Goal: Task Accomplishment & Management: Manage account settings

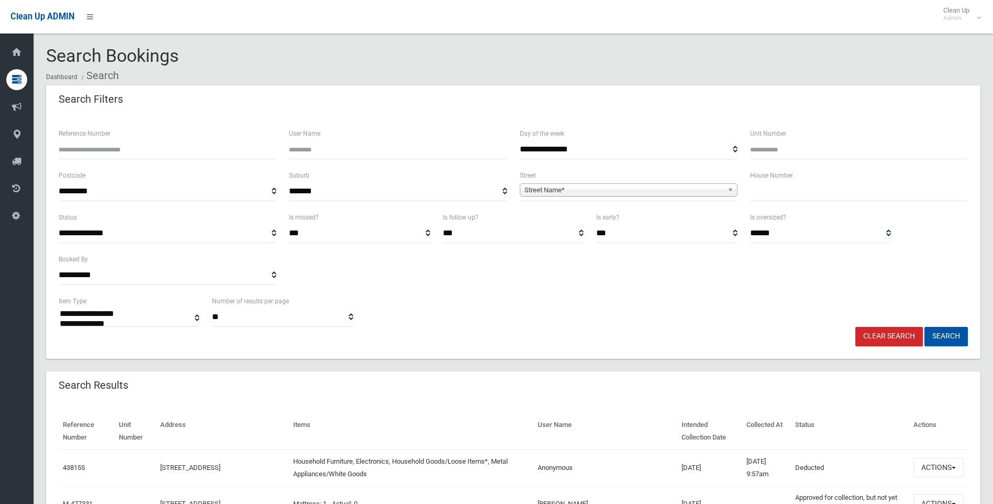
select select
click at [89, 139] on label "Reference Number" at bounding box center [85, 134] width 52 height 12
click at [89, 140] on input "Reference Number" at bounding box center [168, 149] width 218 height 19
click at [93, 146] on input "Reference Number" at bounding box center [168, 149] width 218 height 19
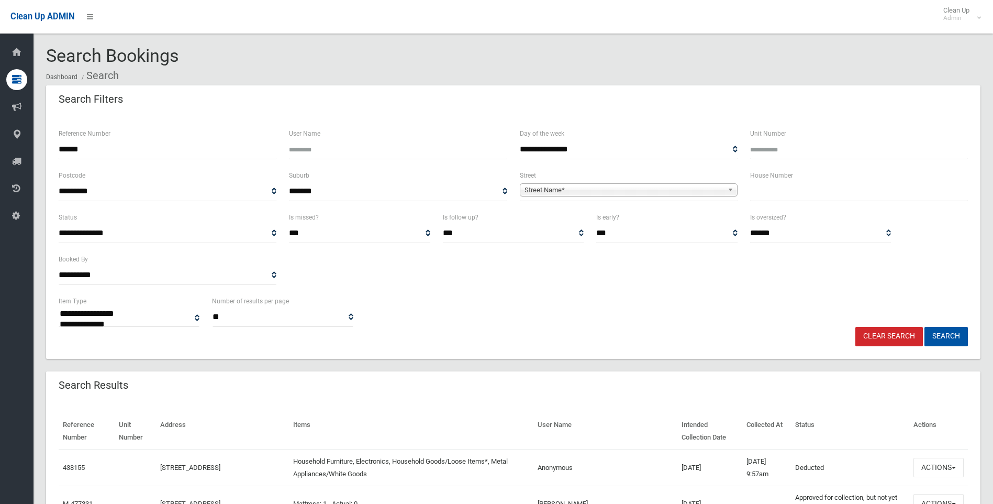
type input "******"
click at [925, 327] on button "Search" at bounding box center [946, 336] width 43 height 19
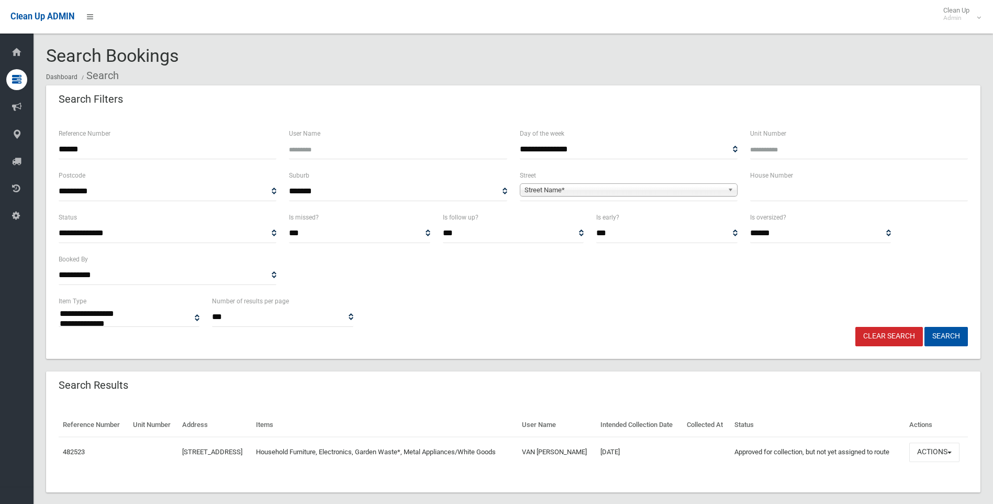
select select
click at [85, 450] on link "482523" at bounding box center [74, 452] width 22 height 8
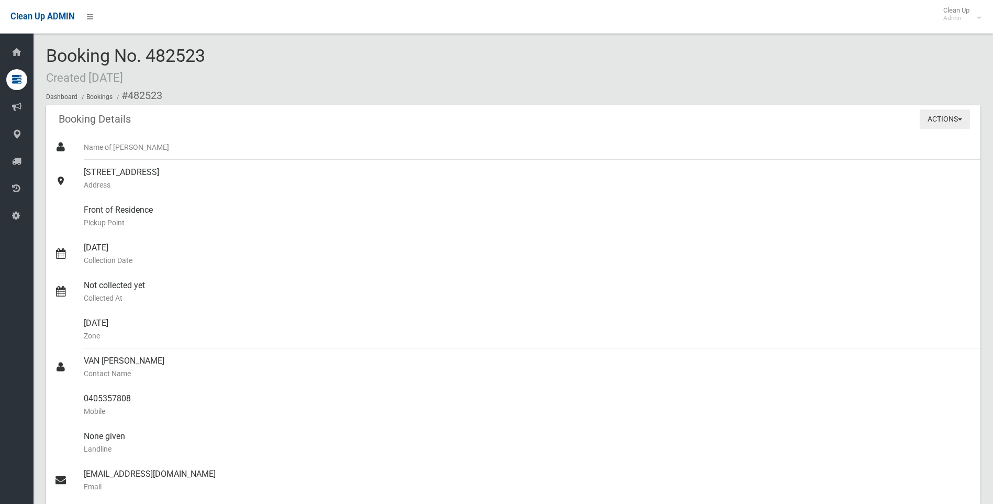
click at [925, 112] on button "Actions" at bounding box center [945, 118] width 50 height 19
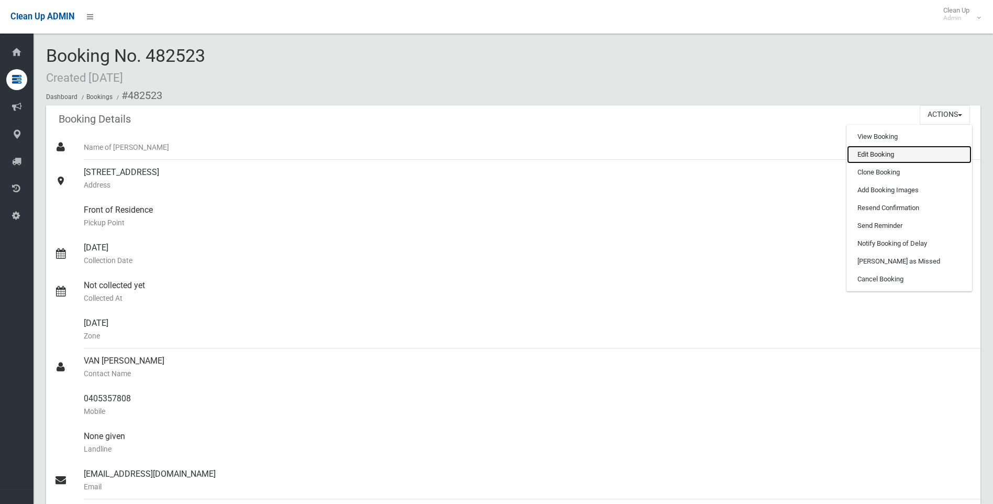
click at [879, 152] on link "Edit Booking" at bounding box center [909, 155] width 125 height 18
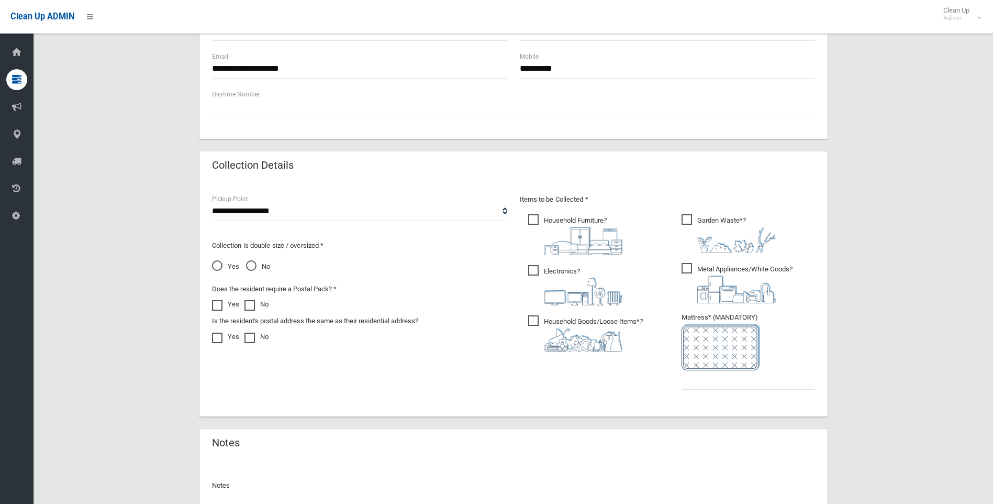
scroll to position [419, 0]
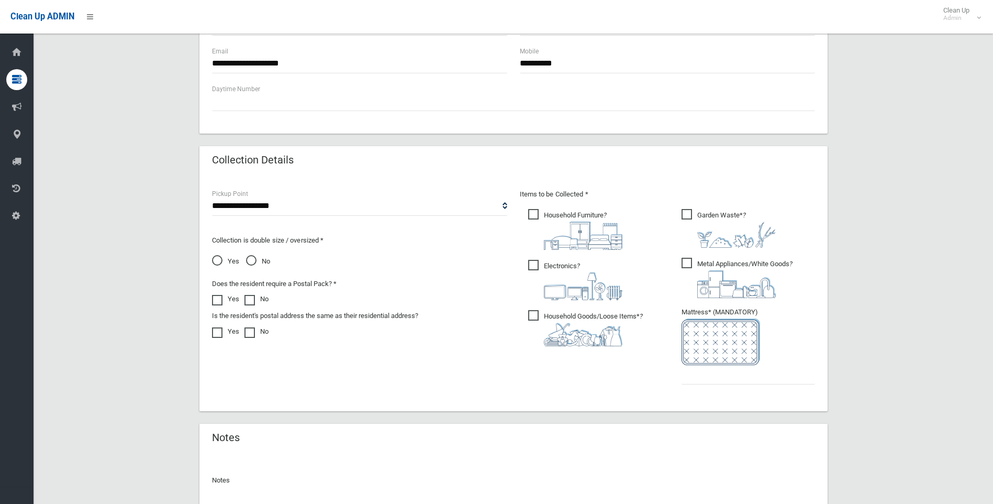
drag, startPoint x: 216, startPoint y: 260, endPoint x: 224, endPoint y: 260, distance: 7.9
click at [216, 260] on span "Yes" at bounding box center [225, 261] width 27 height 13
click at [533, 315] on span "Household Goods/Loose Items* ?" at bounding box center [585, 328] width 115 height 36
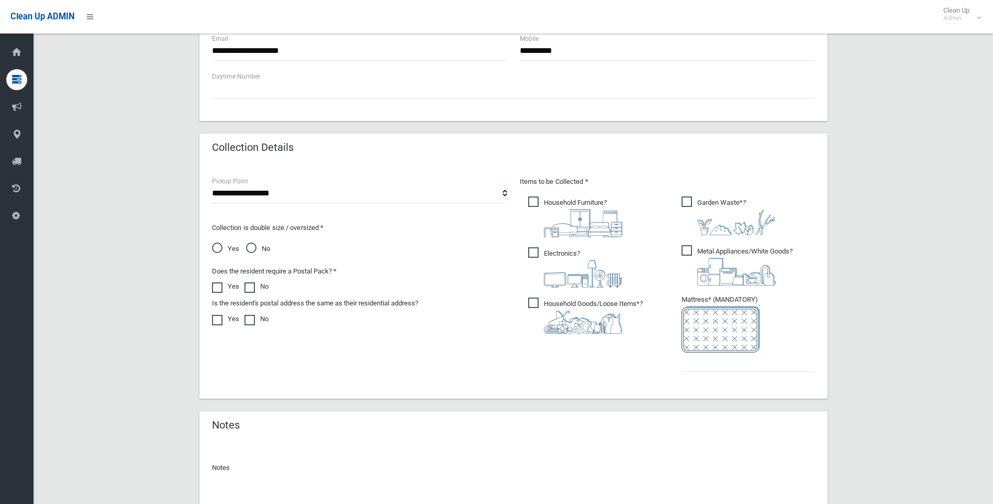
scroll to position [524, 0]
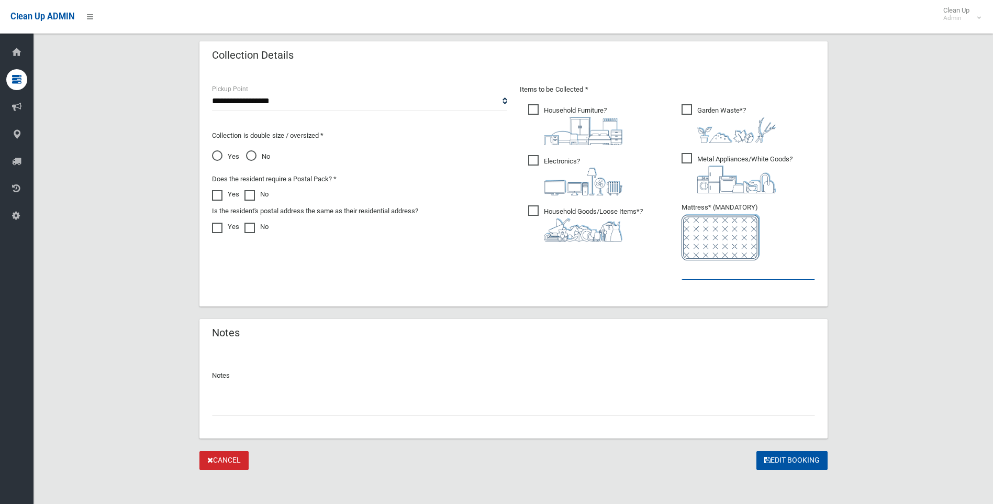
click at [718, 269] on input "text" at bounding box center [749, 269] width 134 height 19
type input "*"
click at [369, 414] on input "text" at bounding box center [513, 405] width 603 height 19
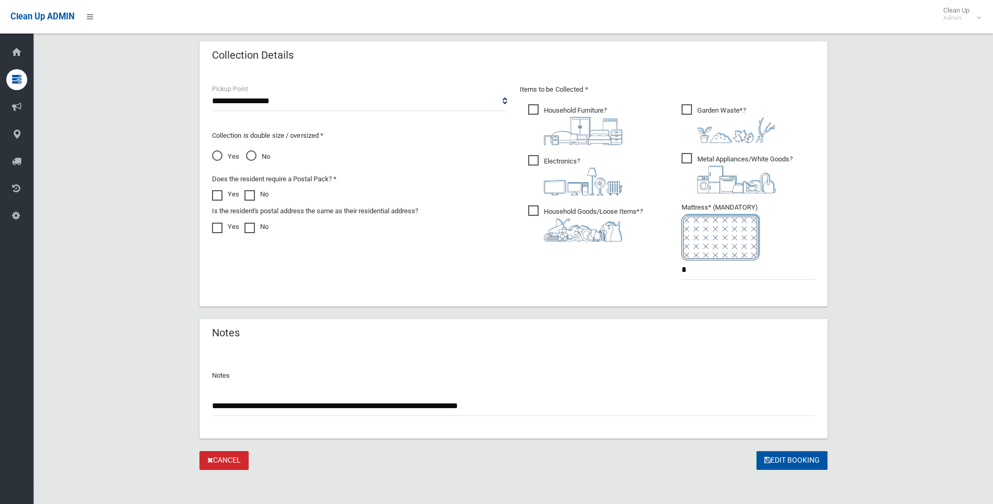
type input "**********"
click at [804, 460] on button "Edit Booking" at bounding box center [792, 460] width 71 height 19
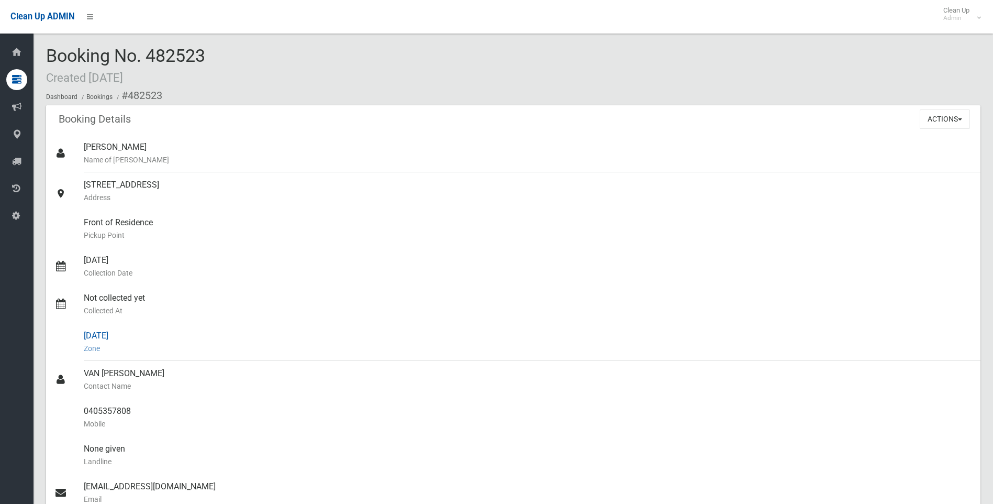
click at [114, 323] on div "[DATE] Zone" at bounding box center [528, 342] width 889 height 38
click at [953, 115] on button "Actions" at bounding box center [945, 118] width 50 height 19
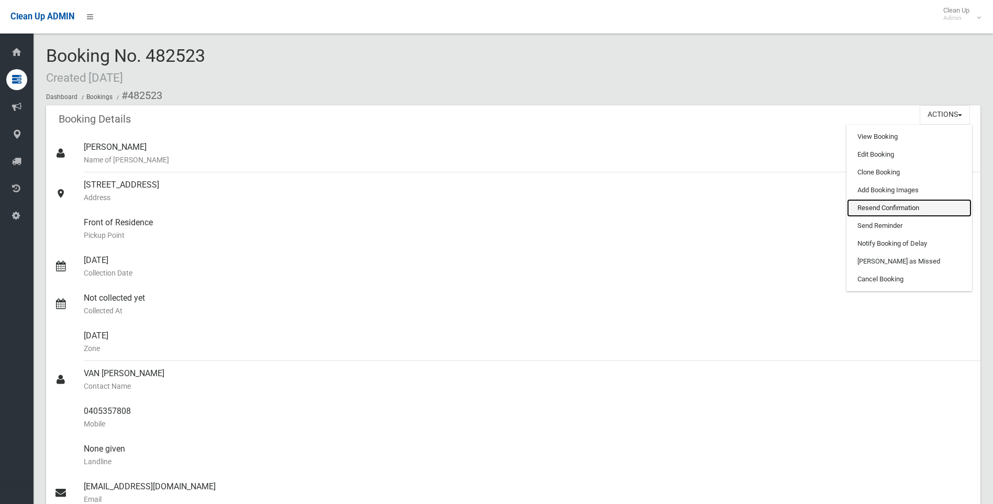
click at [892, 206] on link "Resend Confirmation" at bounding box center [909, 208] width 125 height 18
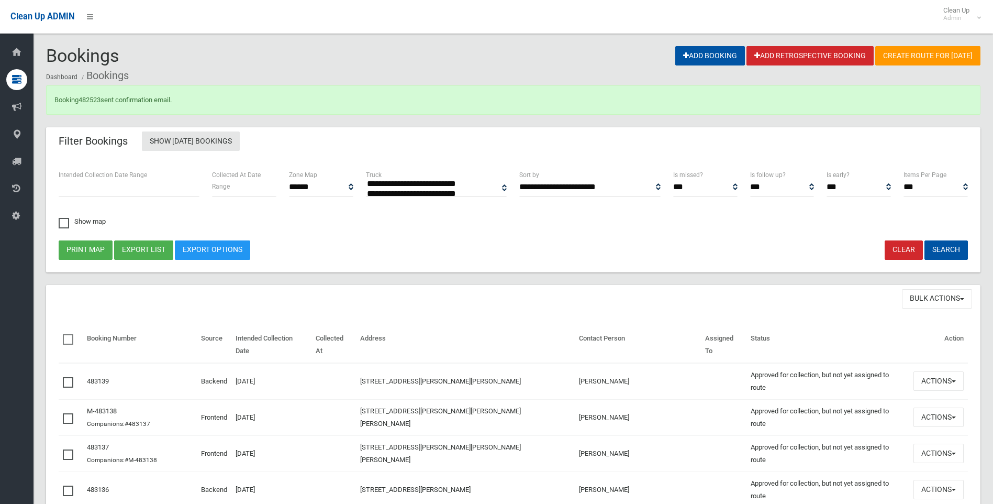
select select
drag, startPoint x: 89, startPoint y: 301, endPoint x: 97, endPoint y: 285, distance: 18.1
click at [89, 301] on div "Bulk Actions Approve Selected Reject Selected Resend Confirmation Emails" at bounding box center [513, 299] width 935 height 29
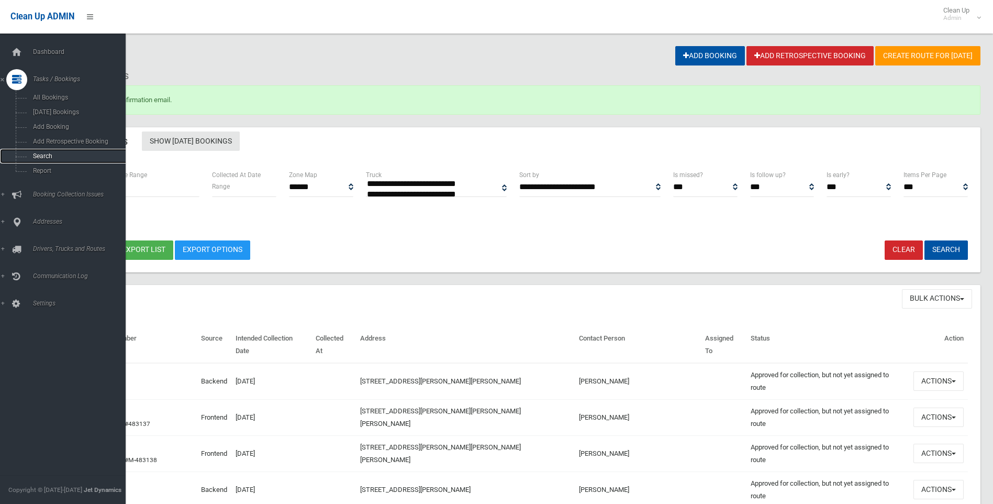
click at [37, 156] on span "Search" at bounding box center [77, 155] width 95 height 7
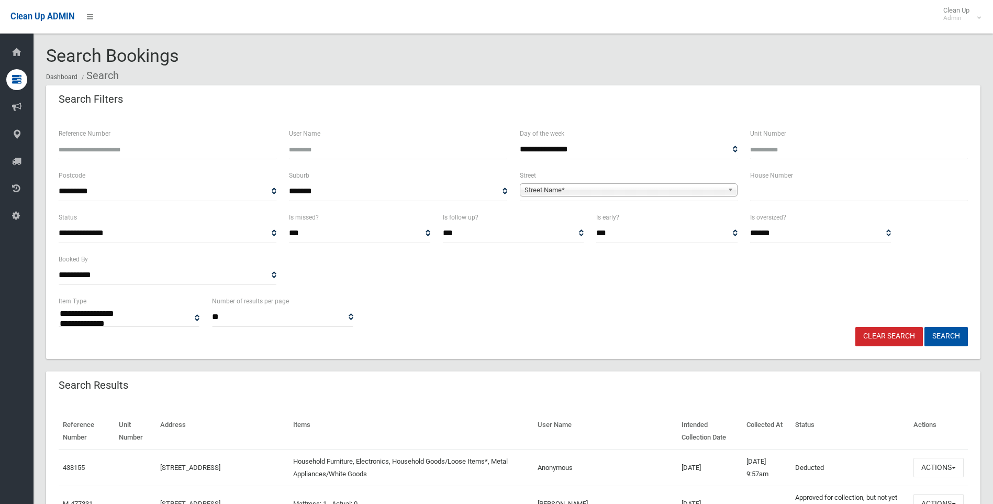
select select
click at [880, 69] on ol "Dashboard Search" at bounding box center [513, 75] width 935 height 19
click at [757, 193] on input "text" at bounding box center [859, 191] width 218 height 19
type input "****"
click at [572, 191] on span "Street Name*" at bounding box center [624, 190] width 199 height 13
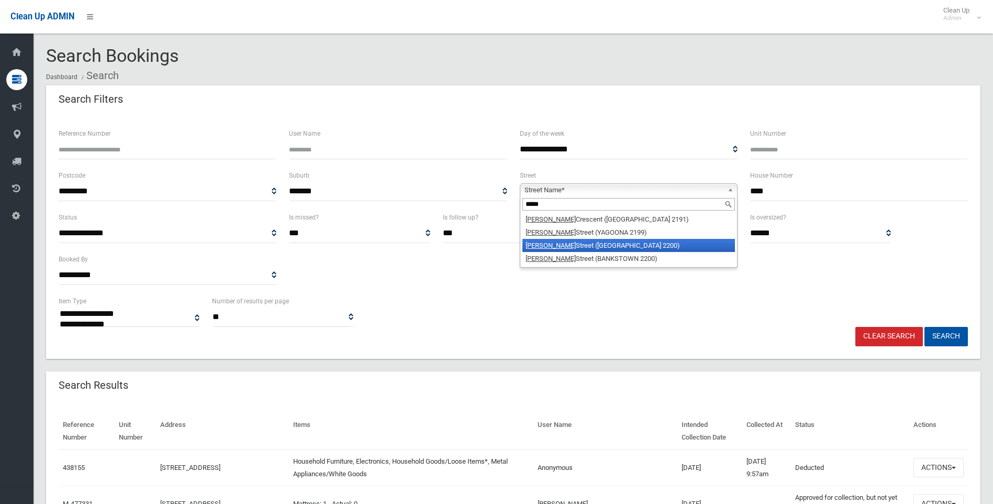
type input "*****"
click at [602, 242] on li "Edgar Street (CONDELL PARK 2200)" at bounding box center [629, 245] width 213 height 13
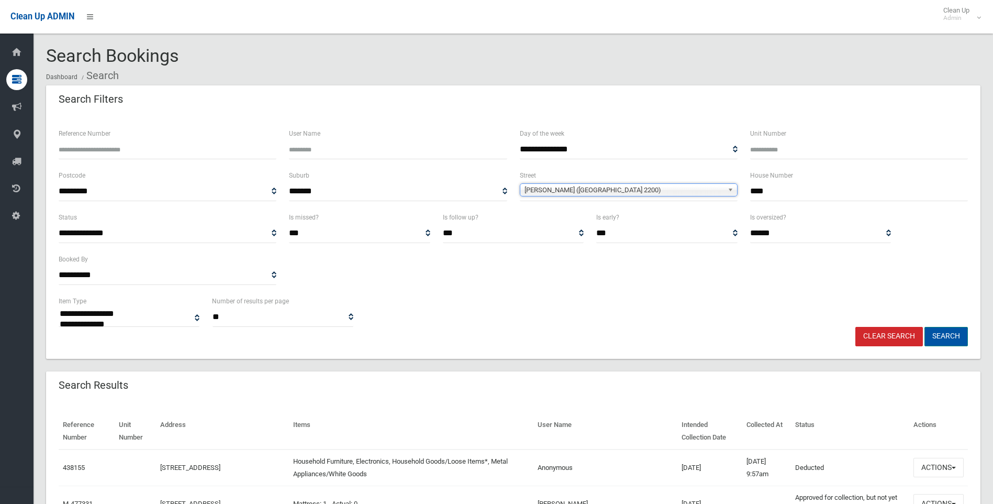
click at [932, 339] on button "Search" at bounding box center [946, 336] width 43 height 19
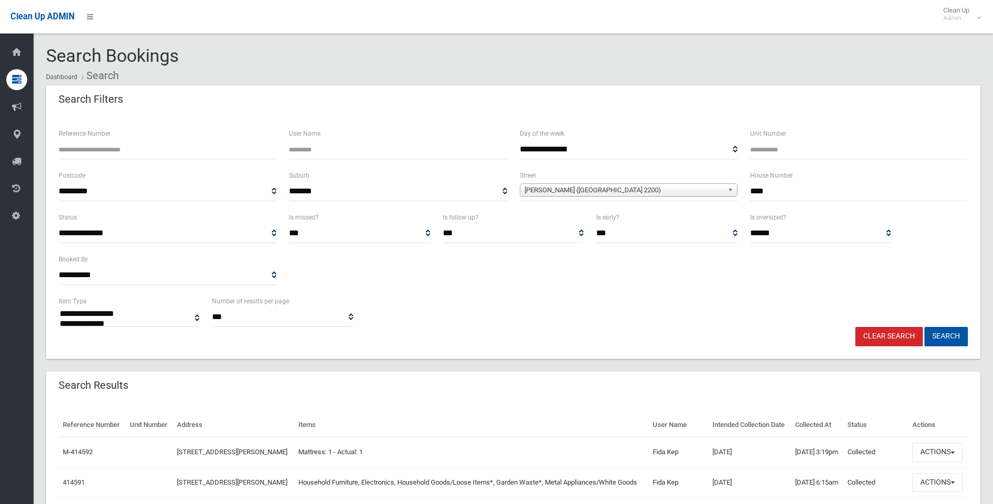
select select
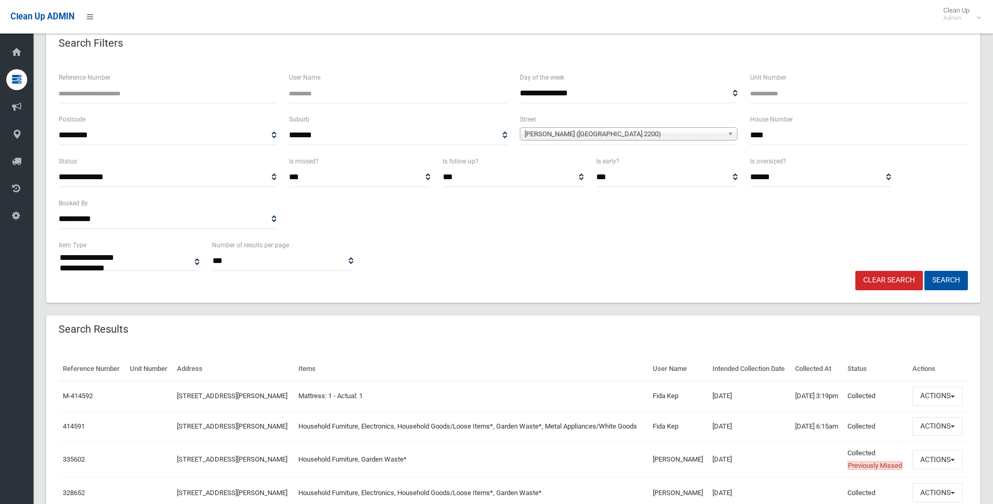
scroll to position [153, 0]
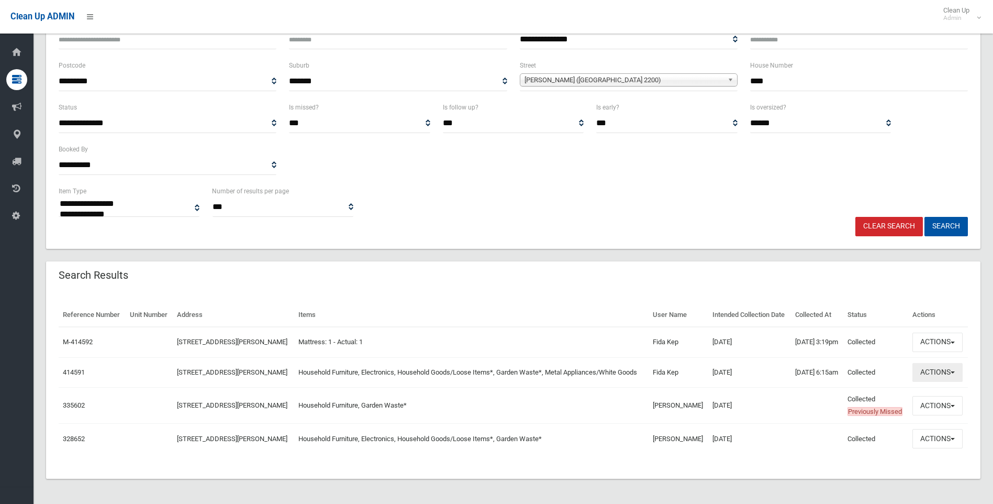
click at [935, 363] on button "Actions" at bounding box center [938, 372] width 50 height 19
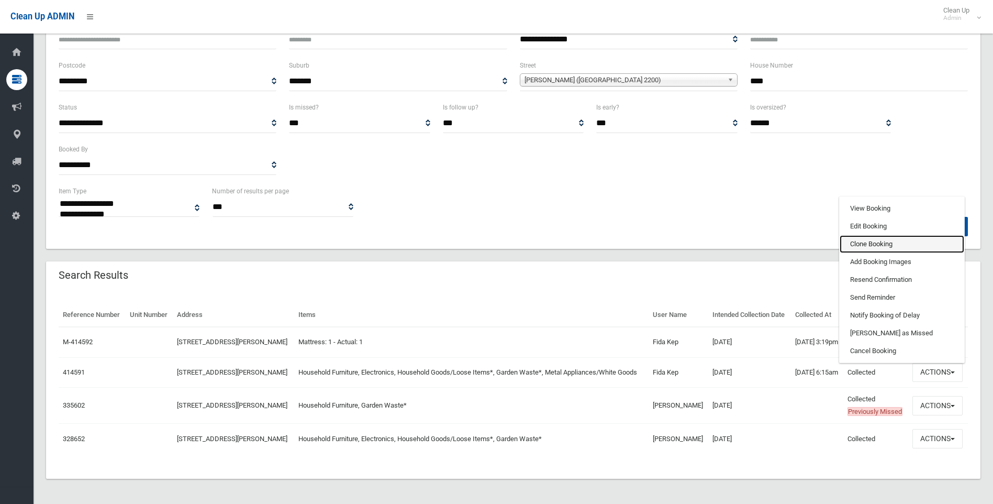
click at [883, 235] on link "Clone Booking" at bounding box center [902, 244] width 125 height 18
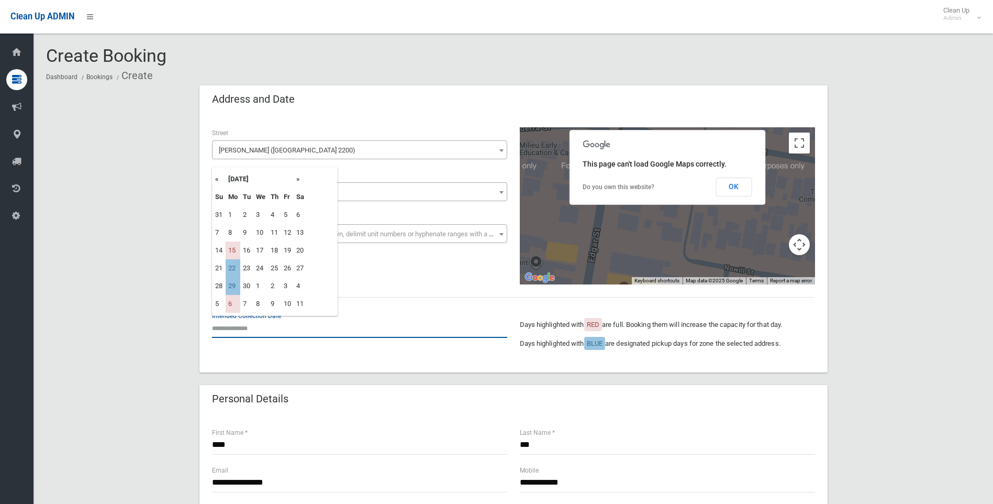
click at [302, 324] on input "text" at bounding box center [359, 327] width 295 height 19
click at [238, 267] on td "22" at bounding box center [233, 268] width 15 height 18
type input "**********"
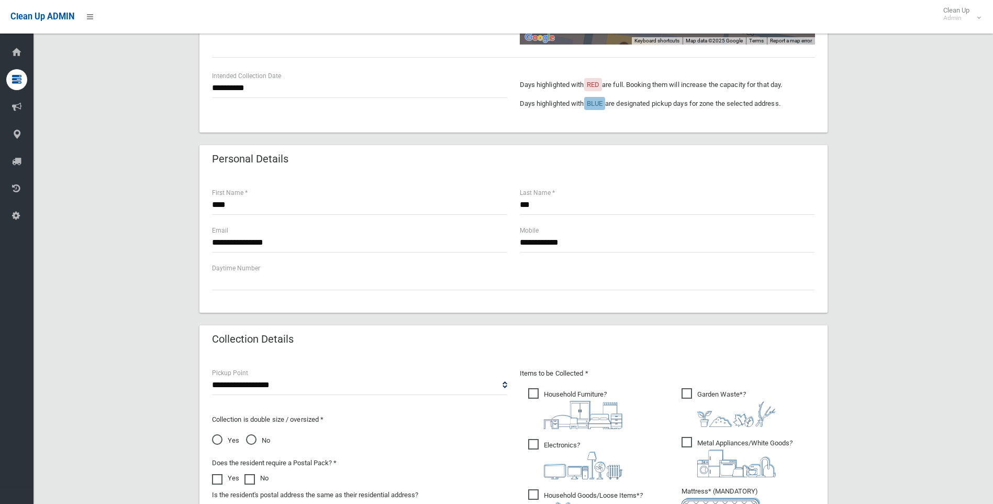
scroll to position [314, 0]
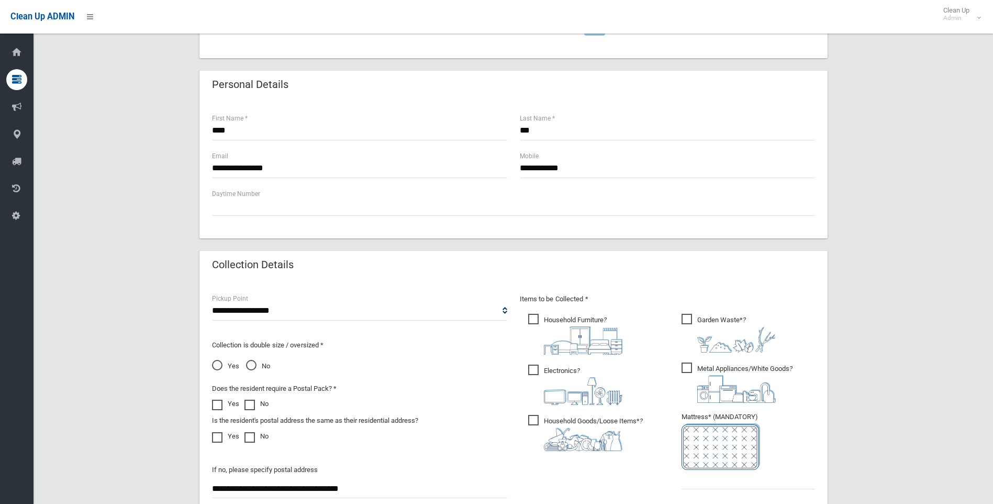
drag, startPoint x: 385, startPoint y: 488, endPoint x: 128, endPoint y: 477, distance: 257.3
click at [155, 482] on div "**********" at bounding box center [513, 227] width 935 height 913
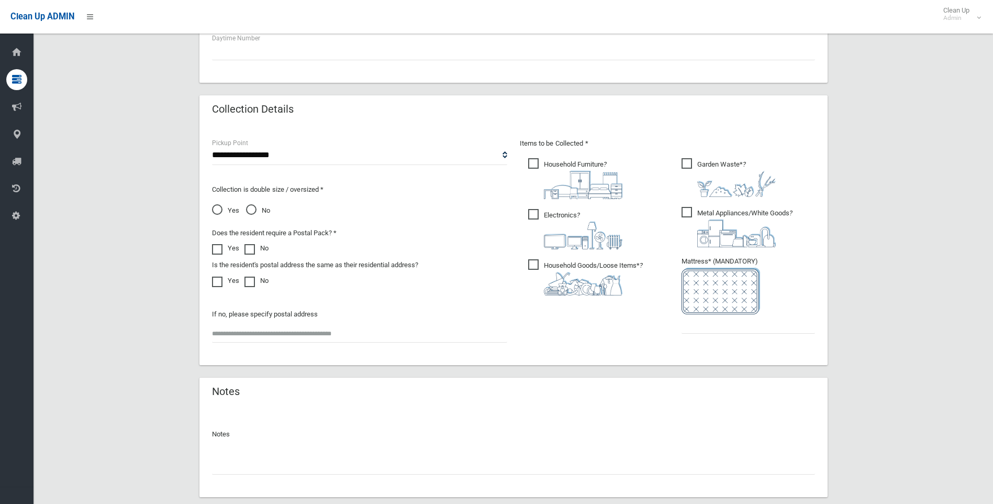
scroll to position [471, 0]
click at [727, 322] on input "text" at bounding box center [749, 322] width 134 height 19
type input "*"
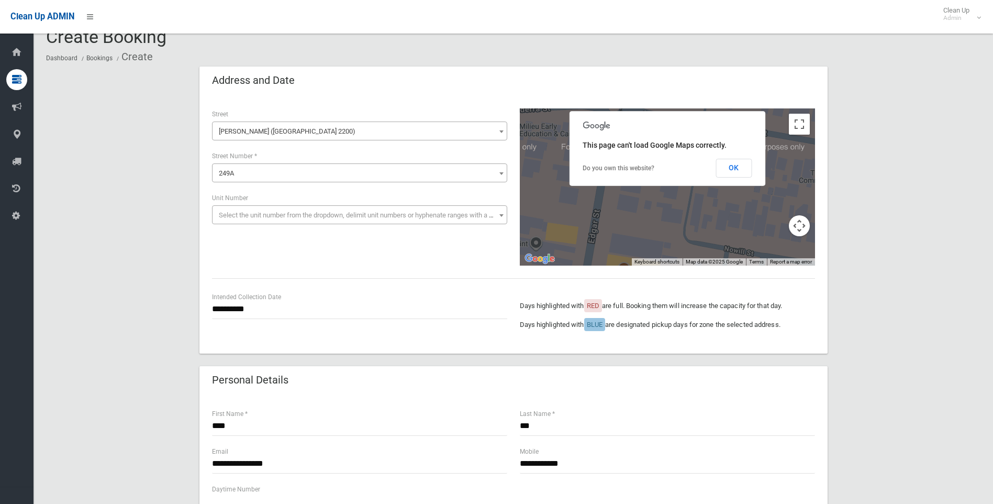
scroll to position [0, 0]
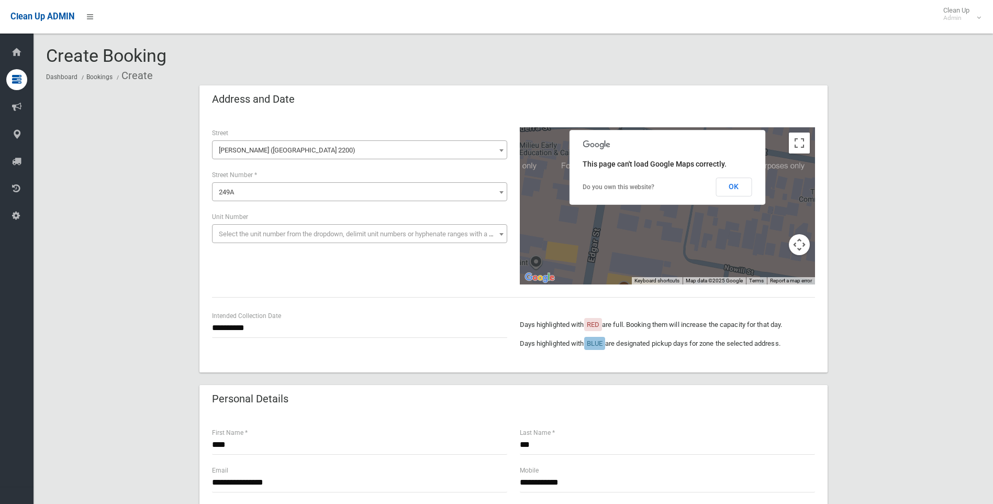
type input "*"
click at [275, 327] on input "**********" at bounding box center [359, 327] width 295 height 19
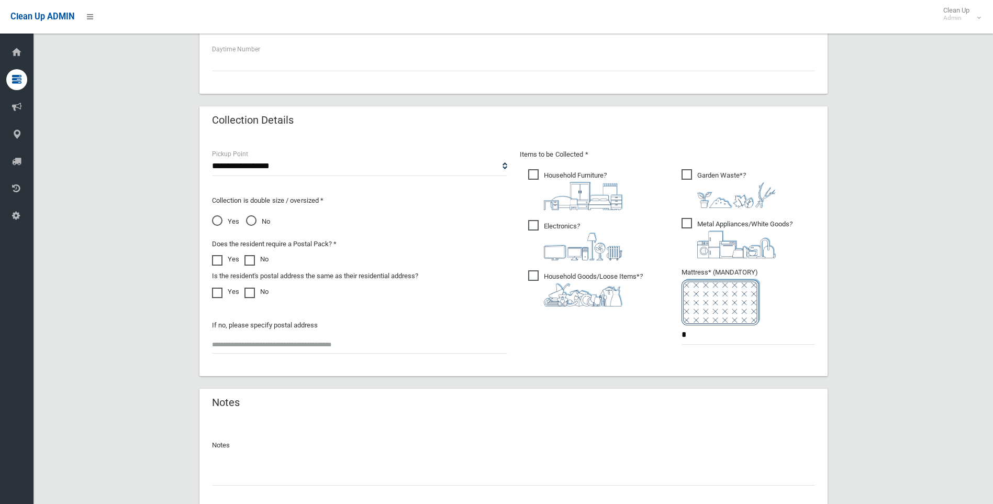
scroll to position [533, 0]
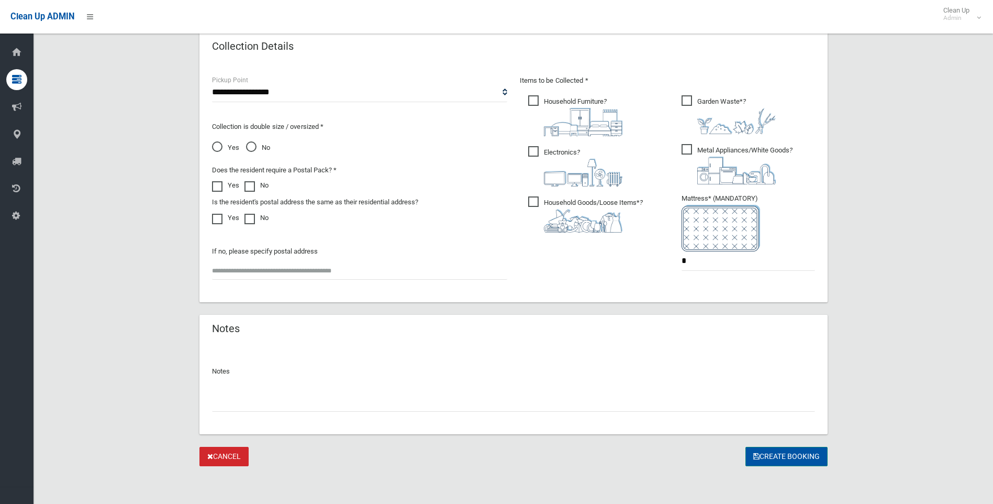
click at [789, 454] on button "Create Booking" at bounding box center [787, 456] width 82 height 19
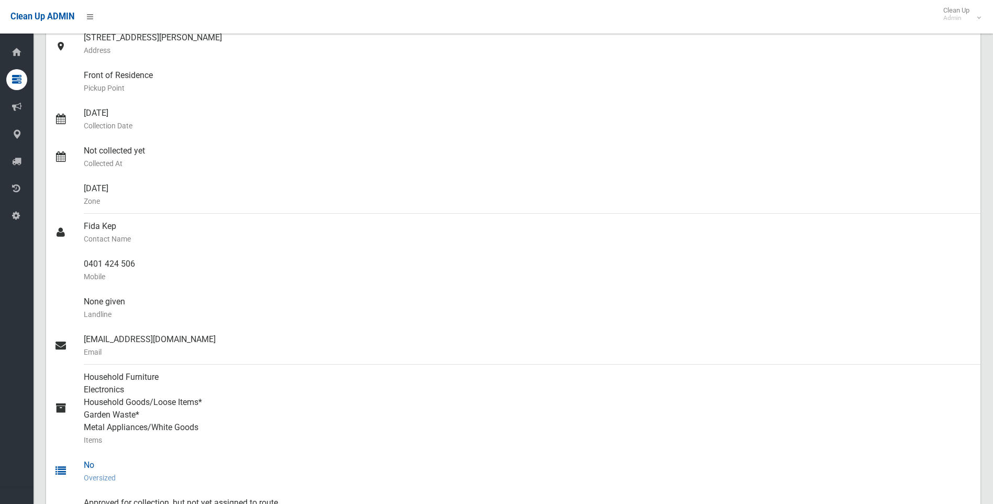
scroll to position [52, 0]
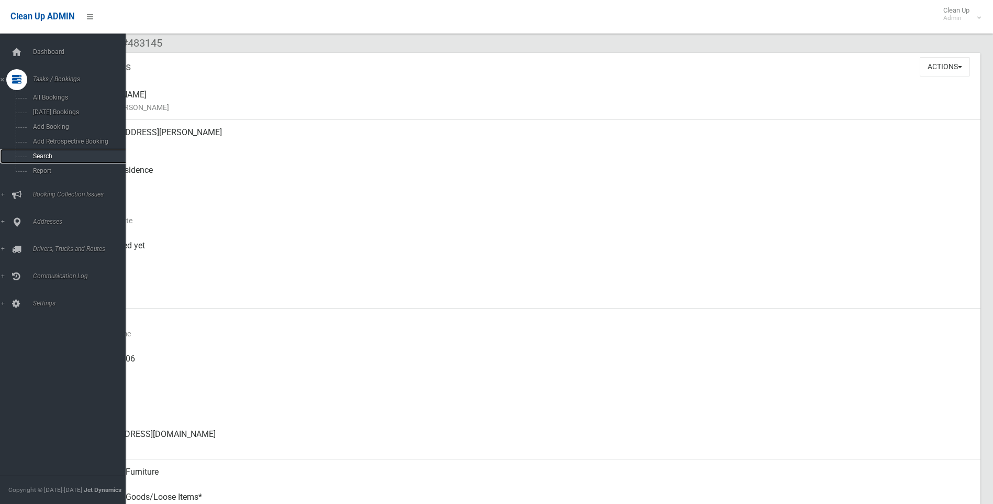
click at [53, 153] on span "Search" at bounding box center [77, 155] width 95 height 7
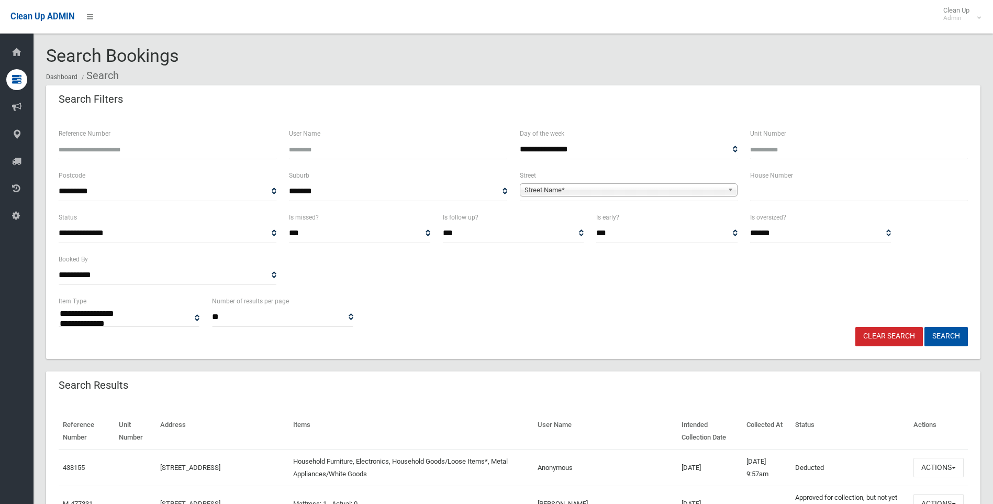
select select
click at [793, 185] on input "text" at bounding box center [859, 191] width 218 height 19
type input "**"
click at [608, 193] on span "Street Name*" at bounding box center [624, 190] width 199 height 13
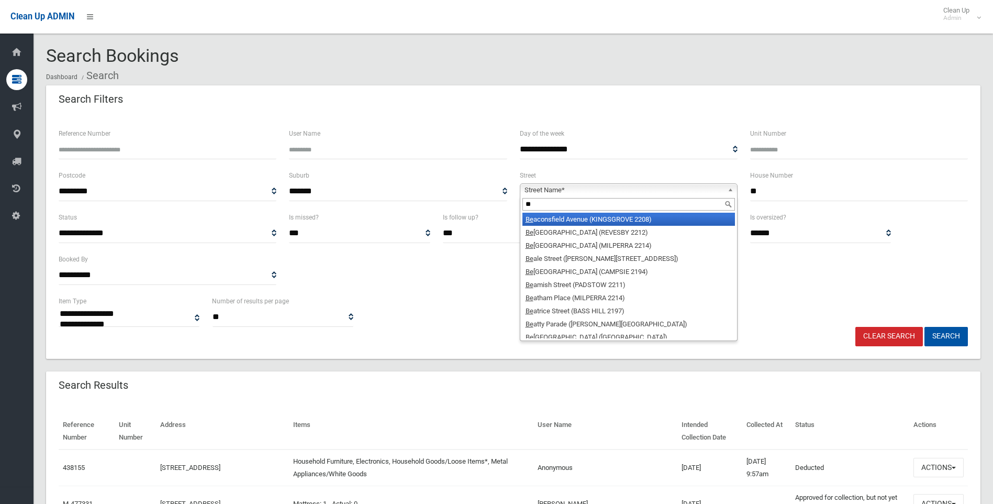
type input "*"
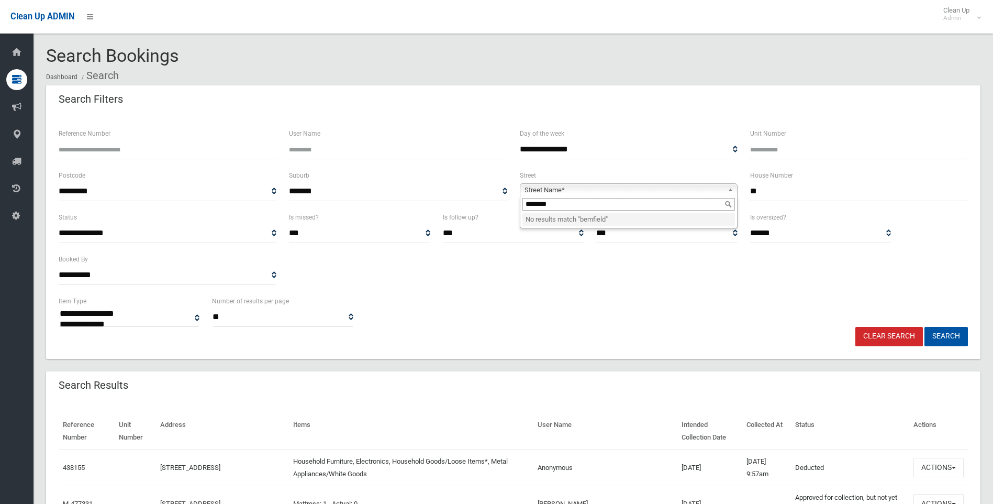
type input "********"
click at [590, 192] on span "Street Name*" at bounding box center [624, 190] width 199 height 13
type input "******"
click at [557, 219] on li "Benfie ld Parade (PANANIA 2213)" at bounding box center [629, 219] width 213 height 13
click at [952, 340] on button "Search" at bounding box center [946, 336] width 43 height 19
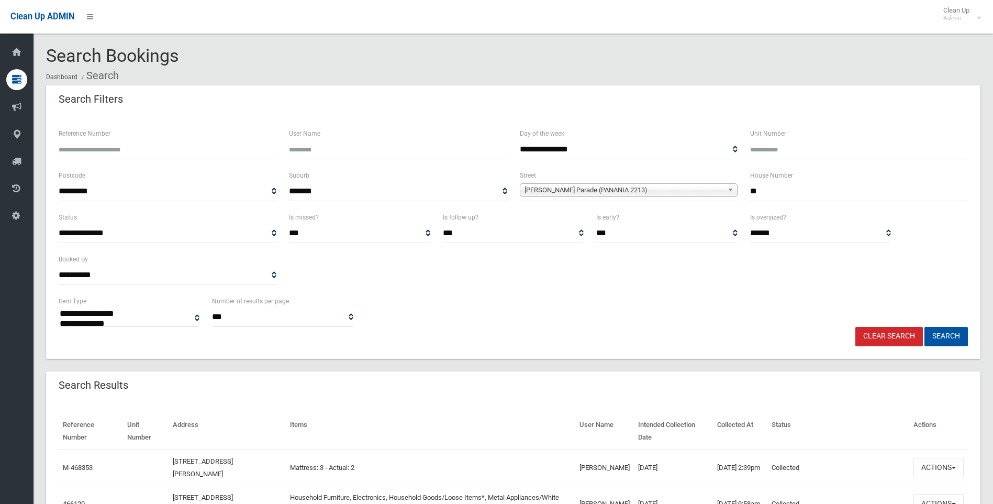
select select
click at [783, 192] on input "**" at bounding box center [859, 191] width 218 height 19
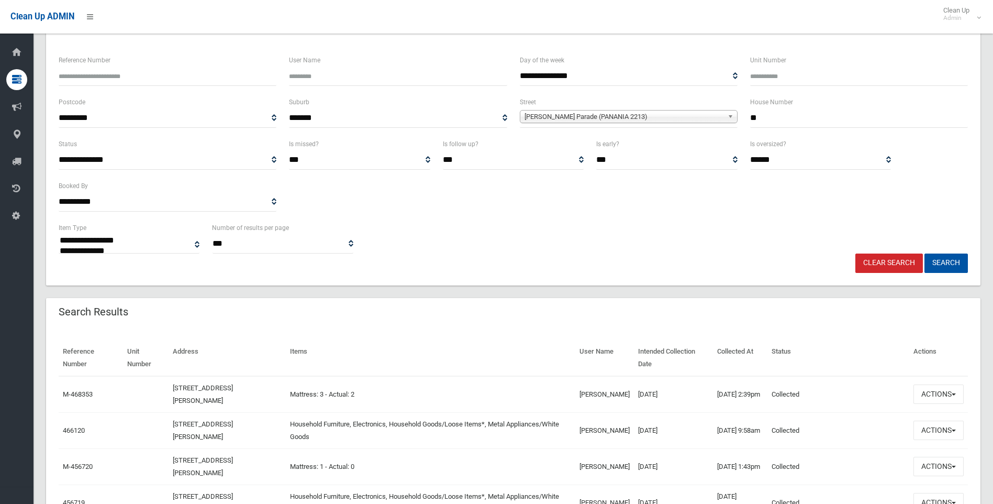
scroll to position [157, 0]
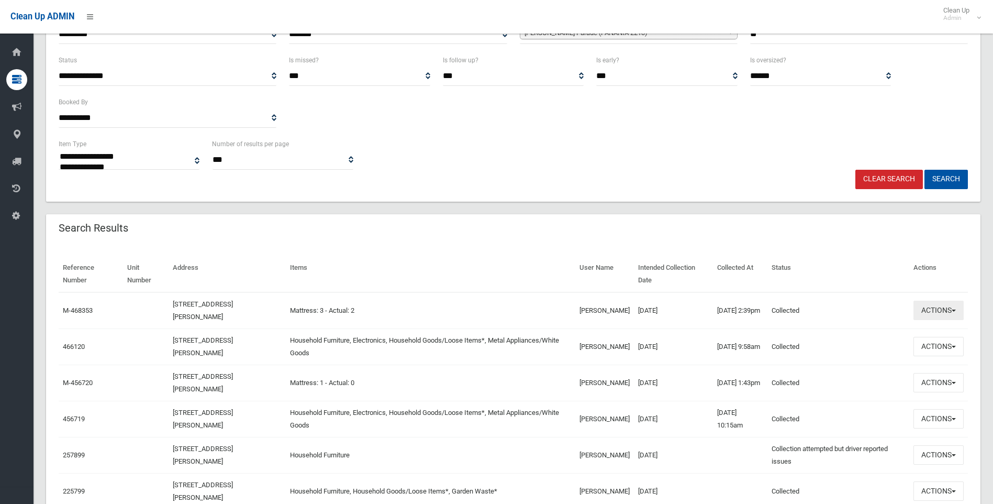
click at [928, 310] on button "Actions" at bounding box center [939, 310] width 50 height 19
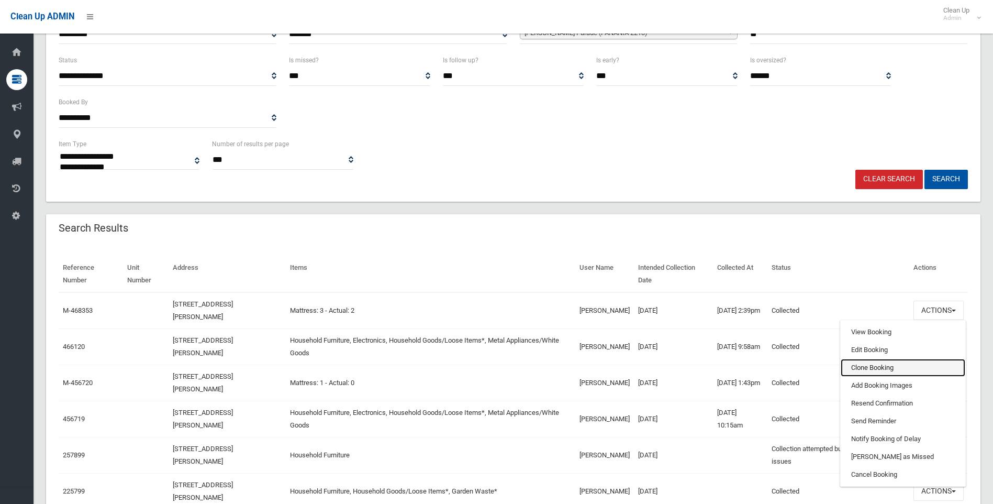
click at [877, 367] on link "Clone Booking" at bounding box center [903, 368] width 125 height 18
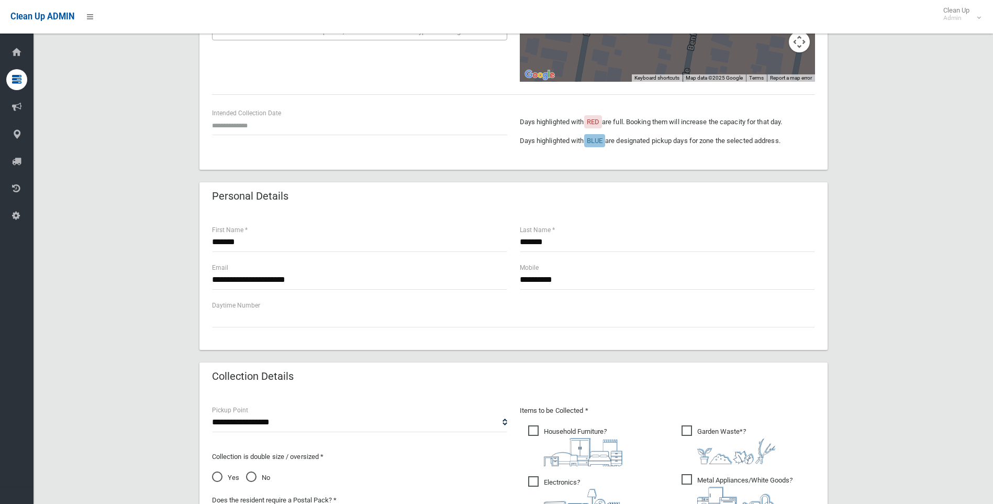
scroll to position [105, 0]
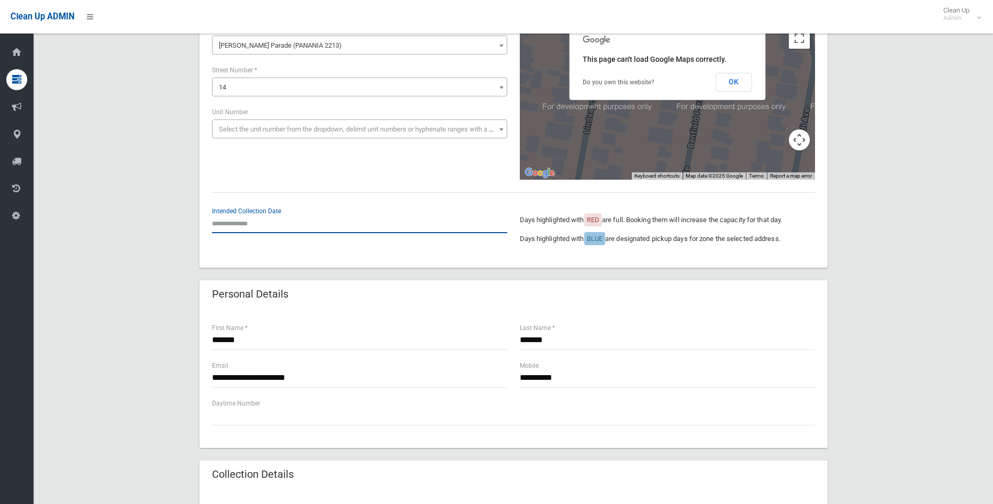
click at [246, 224] on input "text" at bounding box center [359, 223] width 295 height 19
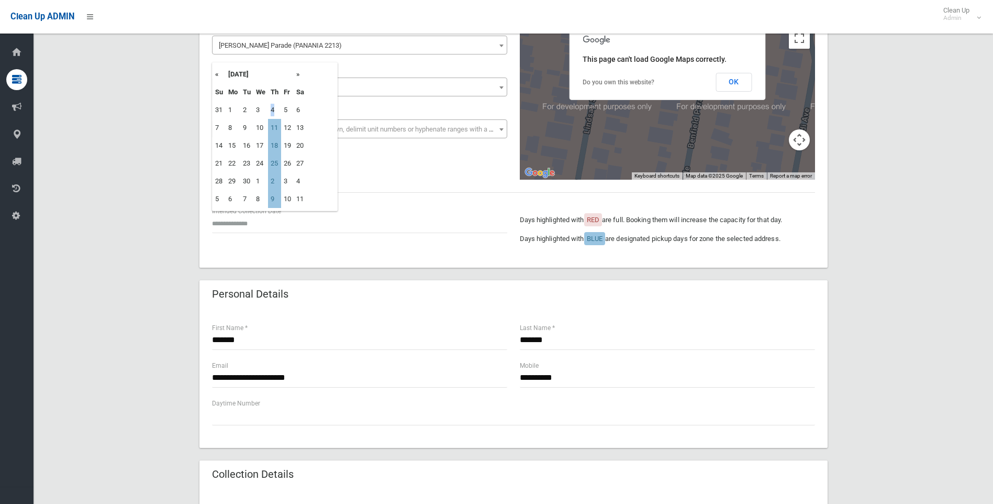
drag, startPoint x: 276, startPoint y: 106, endPoint x: 271, endPoint y: 108, distance: 5.6
click at [271, 108] on td "4" at bounding box center [274, 110] width 13 height 18
click at [132, 198] on div "**********" at bounding box center [513, 435] width 935 height 909
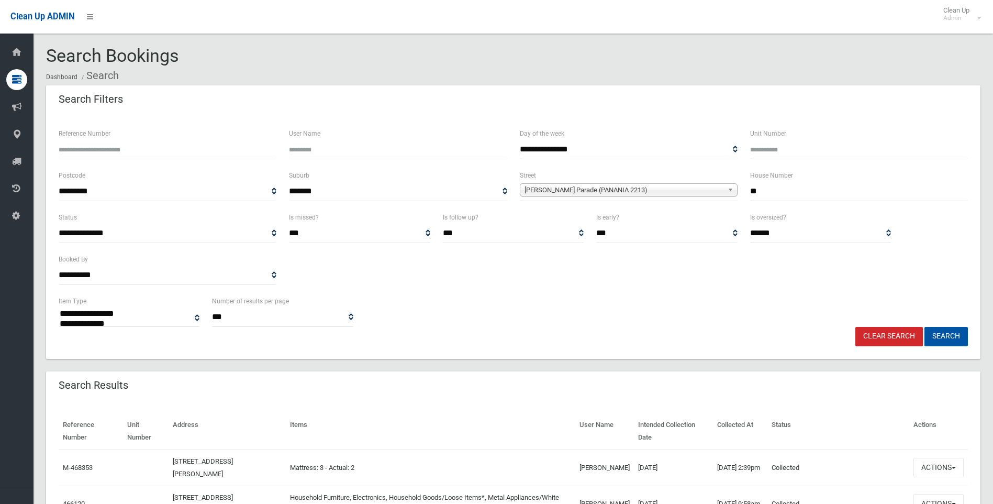
select select
click at [771, 193] on input "**" at bounding box center [859, 191] width 218 height 19
type input "*"
click at [945, 331] on button "Search" at bounding box center [946, 336] width 43 height 19
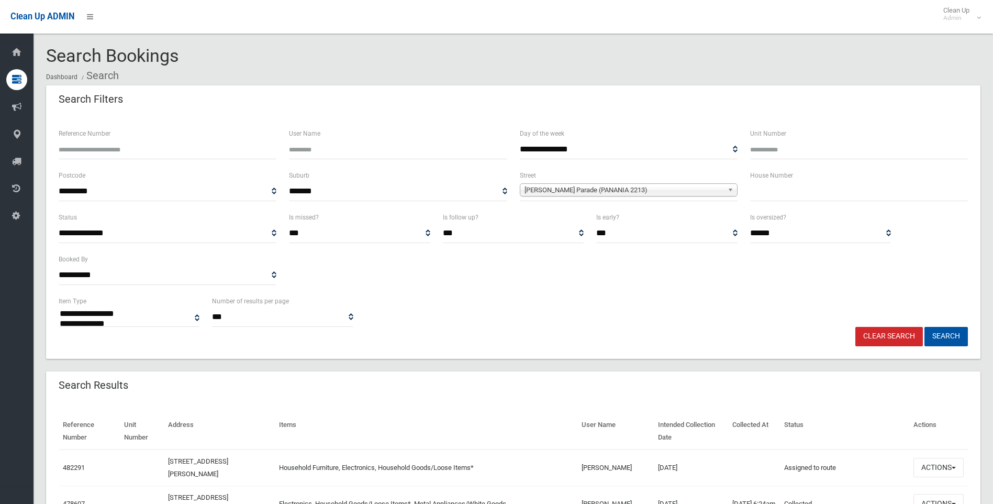
select select
click at [901, 327] on link "Clear Search" at bounding box center [890, 336] width 68 height 19
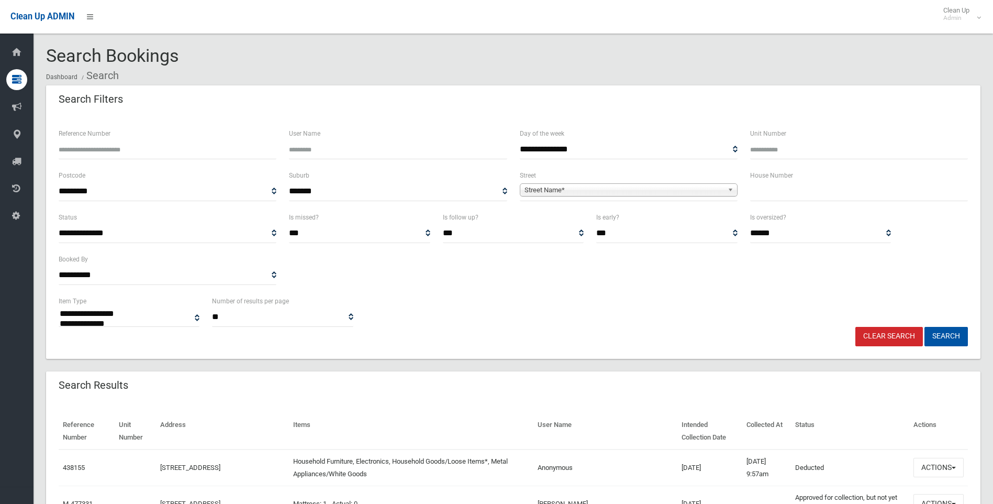
select select
drag, startPoint x: 922, startPoint y: 112, endPoint x: 970, endPoint y: 67, distance: 65.6
click at [922, 112] on div "Search Filters" at bounding box center [513, 99] width 935 height 29
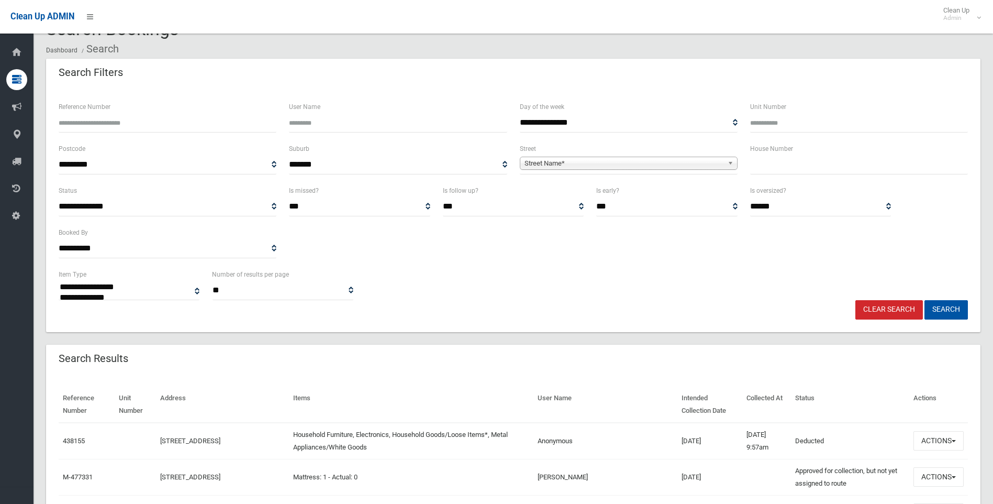
scroll to position [52, 0]
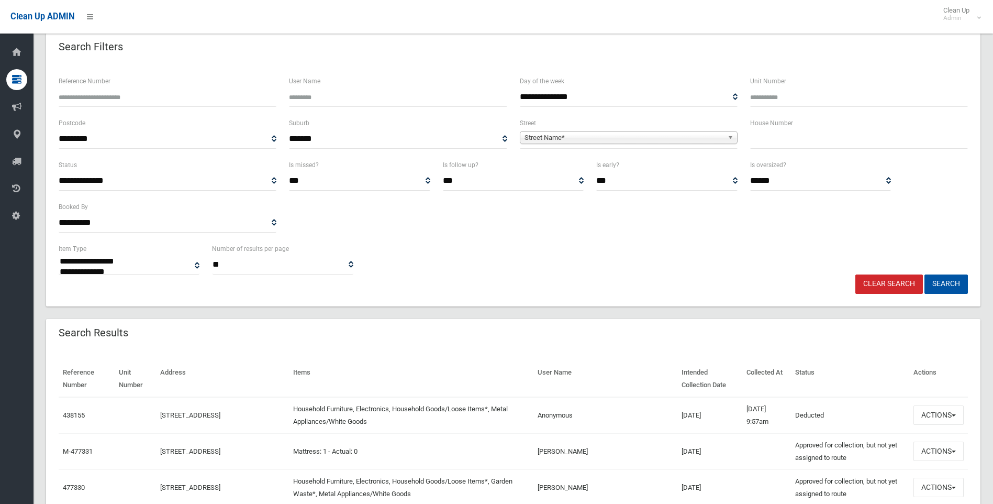
click at [883, 138] on input "text" at bounding box center [859, 138] width 218 height 19
type input "*"
type input "**"
click at [569, 139] on span "Street Name*" at bounding box center [624, 137] width 199 height 13
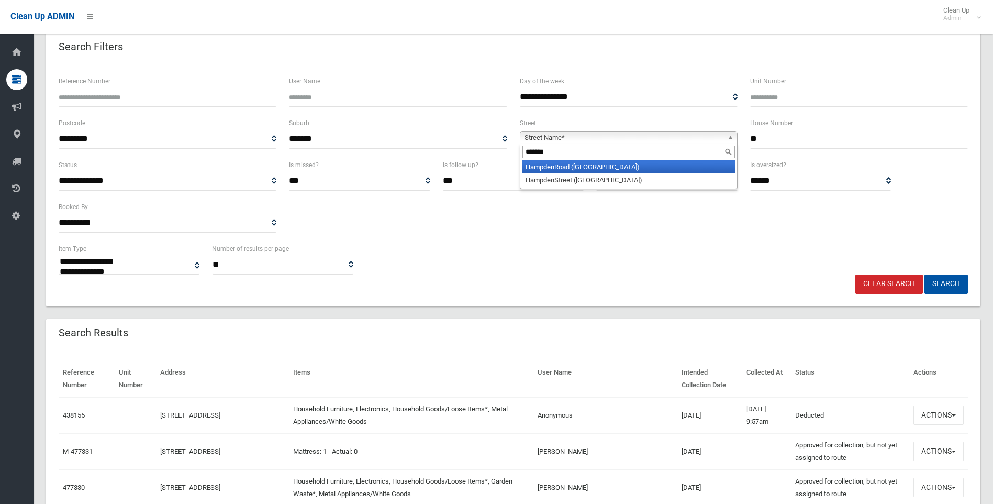
type input "*******"
click at [579, 166] on li "Hampden Road (LAKEMBA 2195)" at bounding box center [629, 166] width 213 height 13
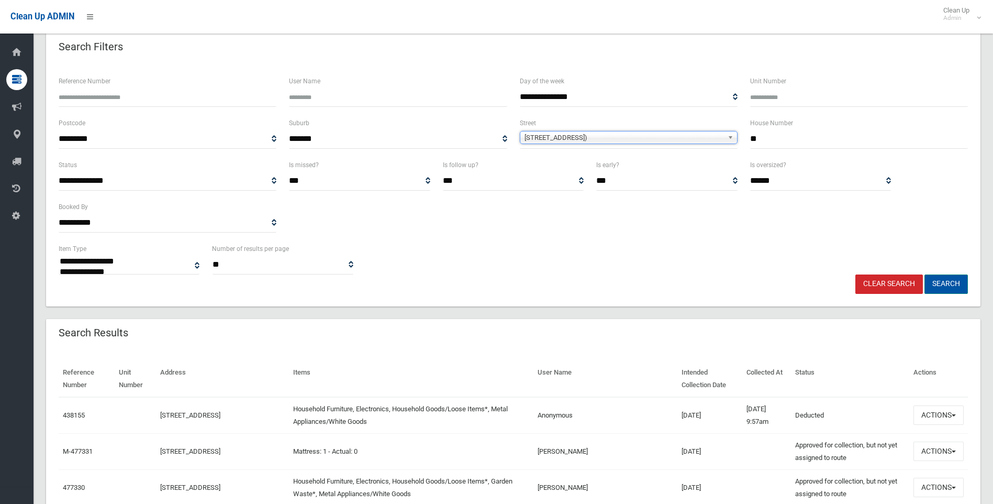
click at [959, 284] on button "Search" at bounding box center [946, 283] width 43 height 19
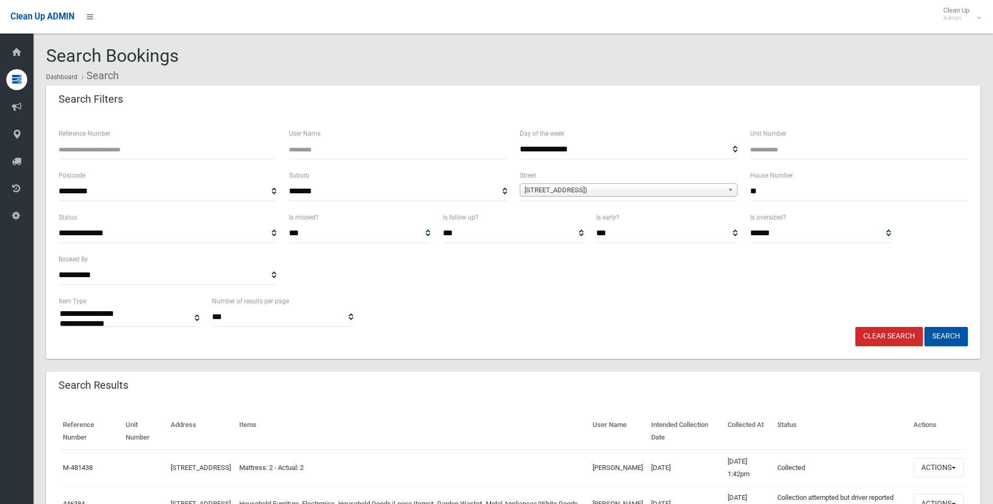
select select
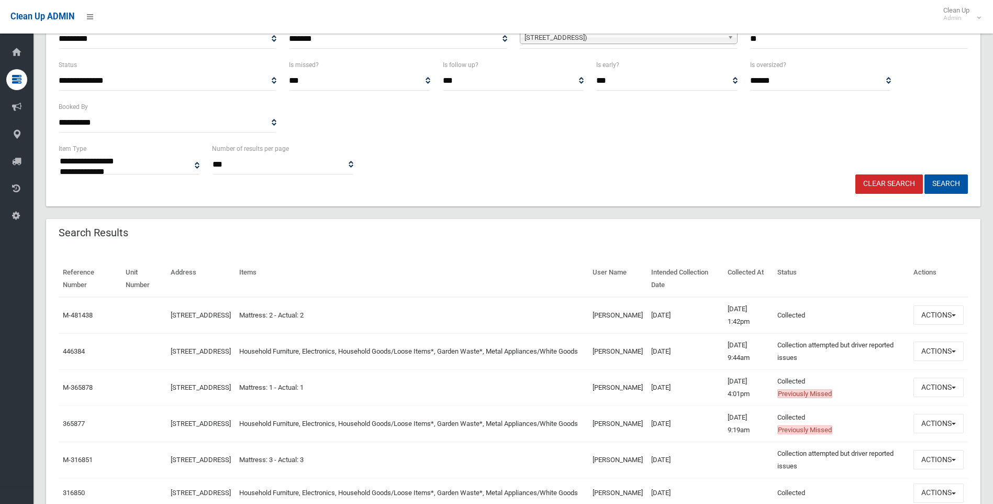
scroll to position [157, 0]
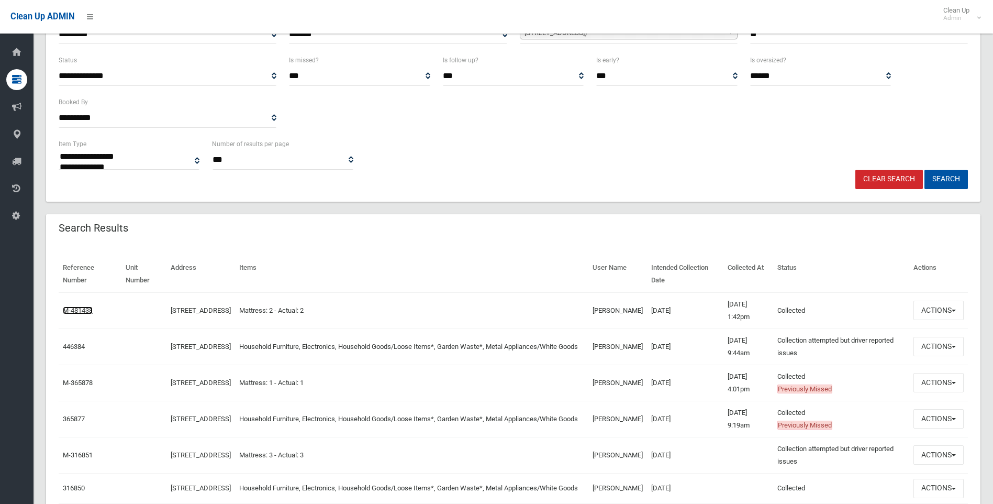
click at [90, 309] on link "M-481438" at bounding box center [78, 310] width 30 height 8
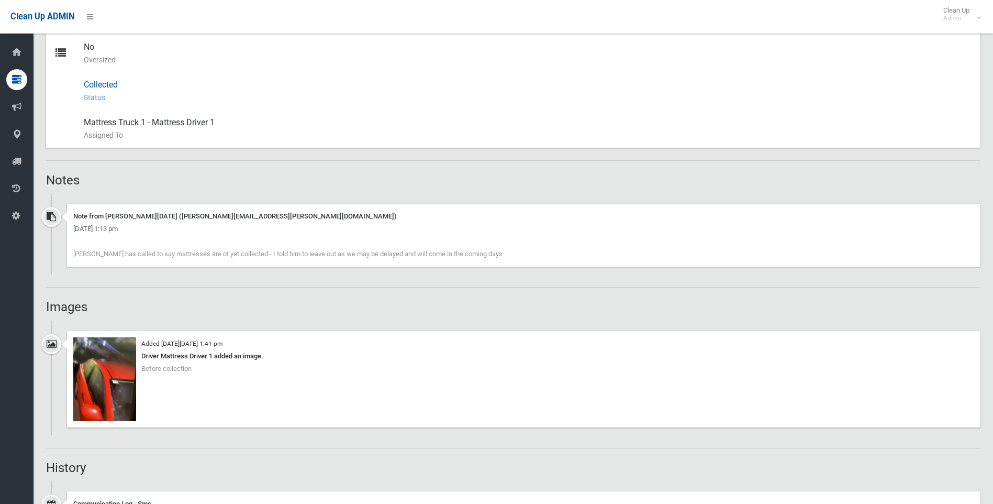
scroll to position [524, 0]
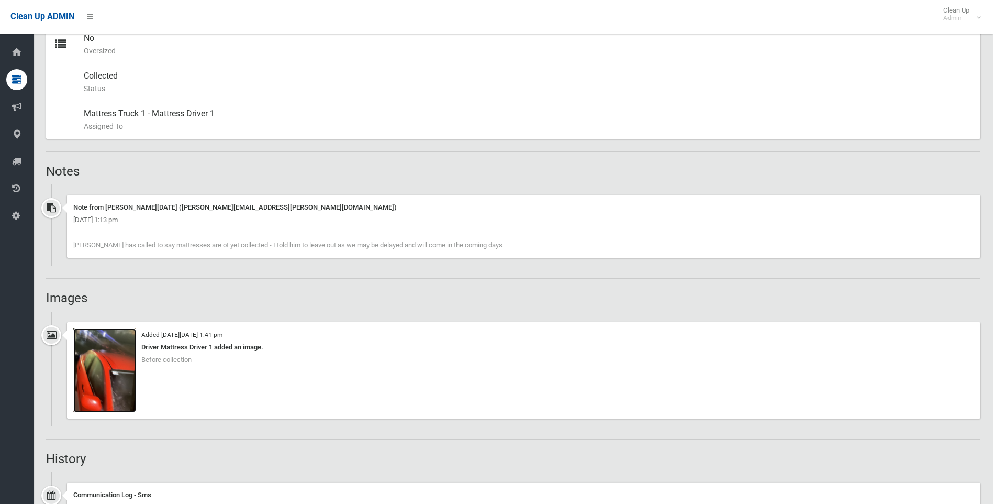
click at [111, 371] on img at bounding box center [104, 370] width 63 height 84
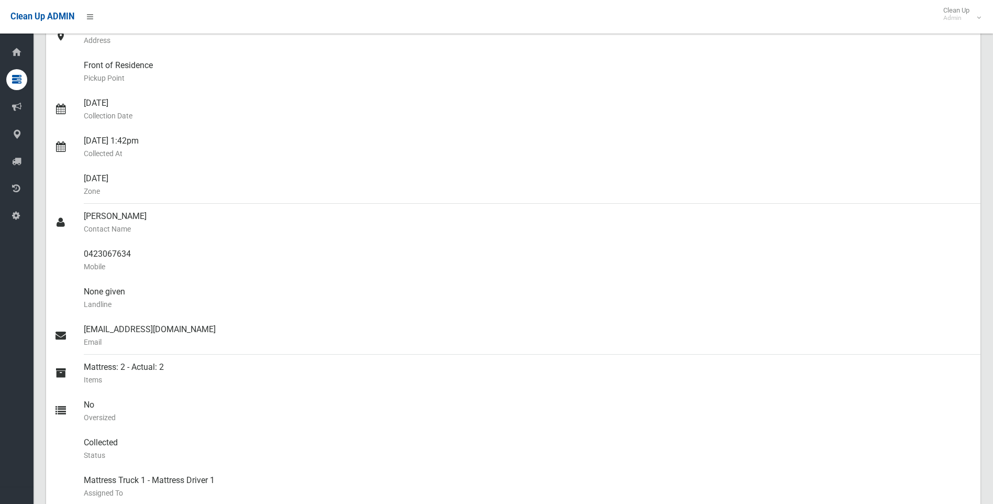
scroll to position [0, 0]
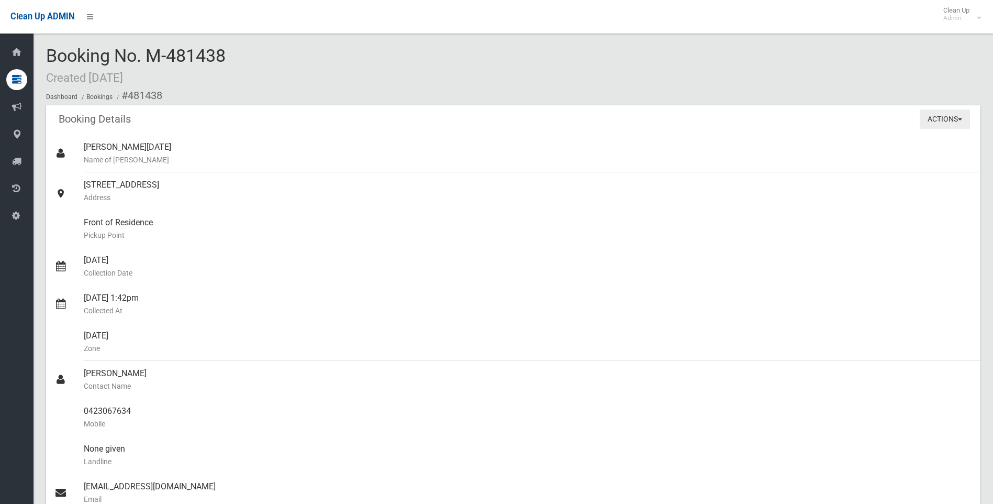
click at [927, 120] on button "Actions" at bounding box center [945, 118] width 50 height 19
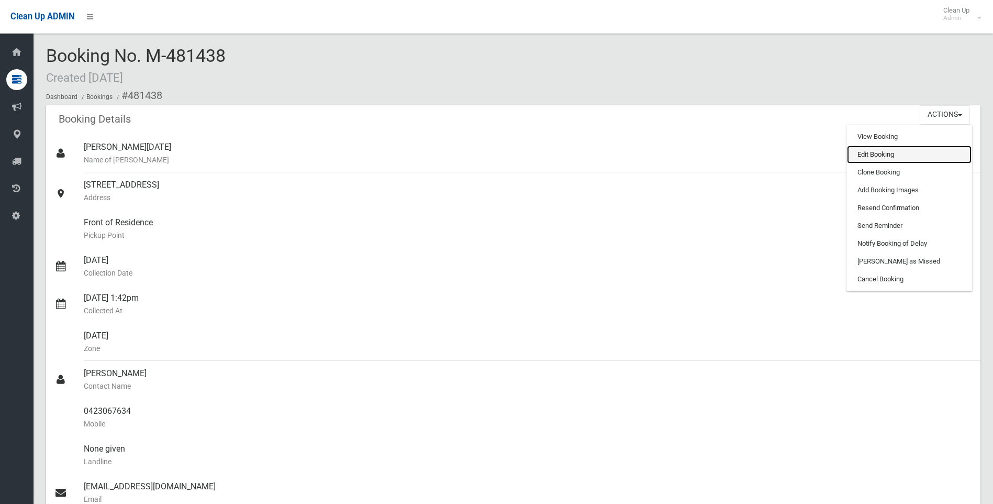
click at [883, 149] on link "Edit Booking" at bounding box center [909, 155] width 125 height 18
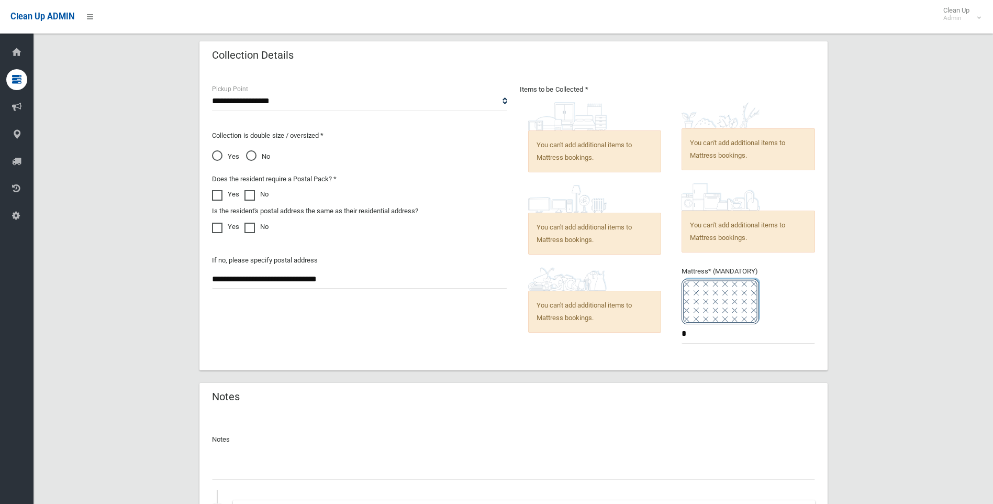
scroll to position [682, 0]
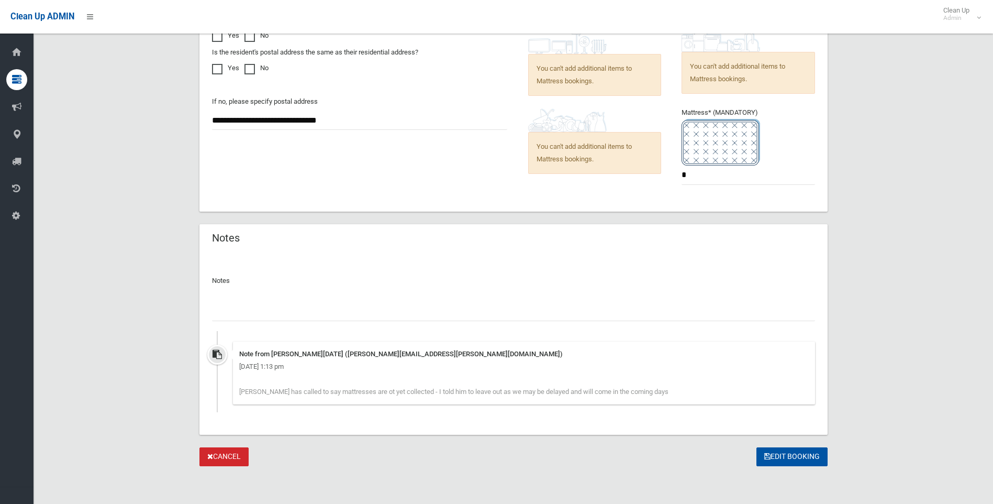
click at [231, 307] on input "text" at bounding box center [513, 311] width 603 height 19
type input "*"
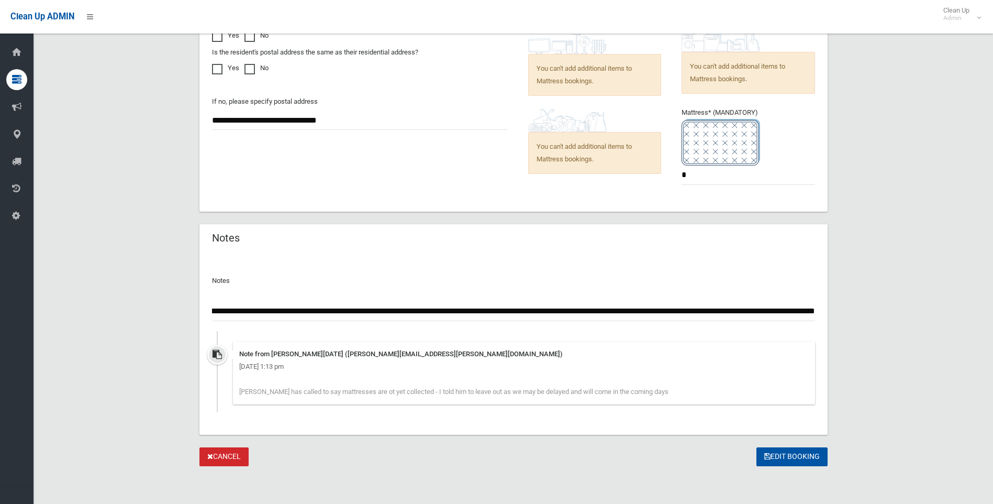
scroll to position [0, 425]
type input "**********"
click at [790, 461] on button "Edit Booking" at bounding box center [792, 456] width 71 height 19
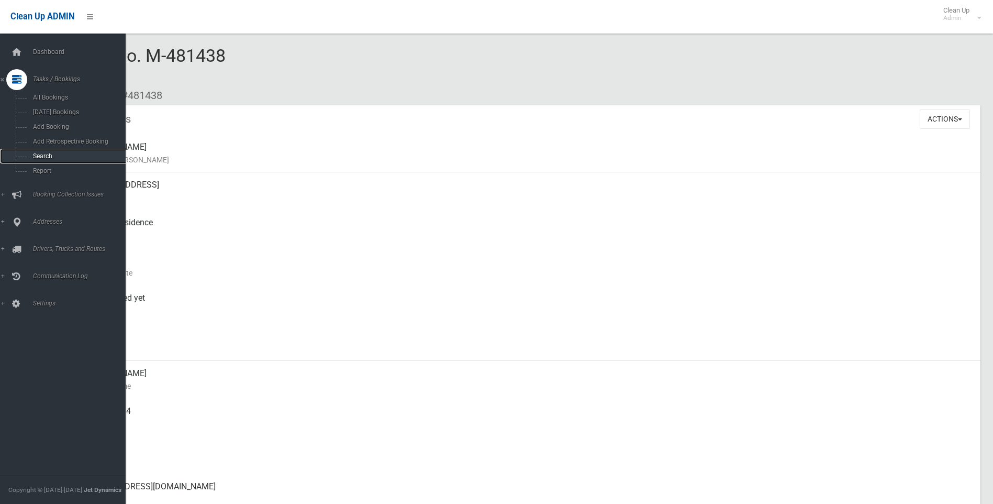
click at [39, 157] on span "Search" at bounding box center [77, 155] width 95 height 7
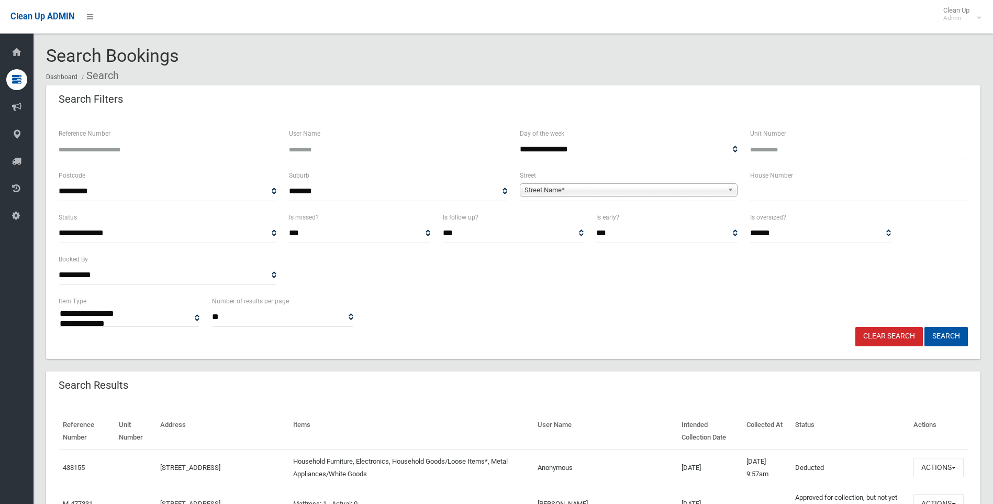
select select
click at [762, 194] on input "text" at bounding box center [859, 191] width 218 height 19
type input "**"
click at [560, 192] on span "Street Name*" at bounding box center [624, 190] width 199 height 13
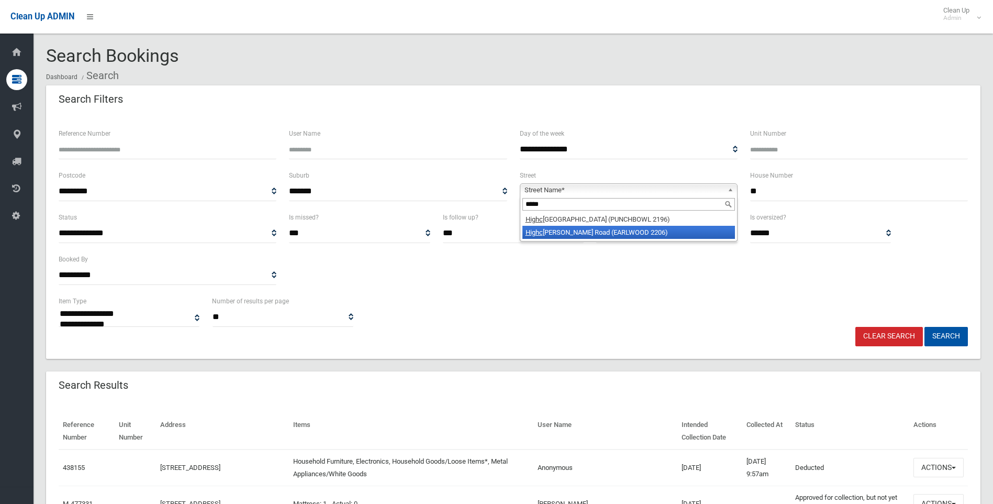
type input "*****"
click at [588, 236] on li "Highc liff Road (EARLWOOD 2206)" at bounding box center [629, 232] width 213 height 13
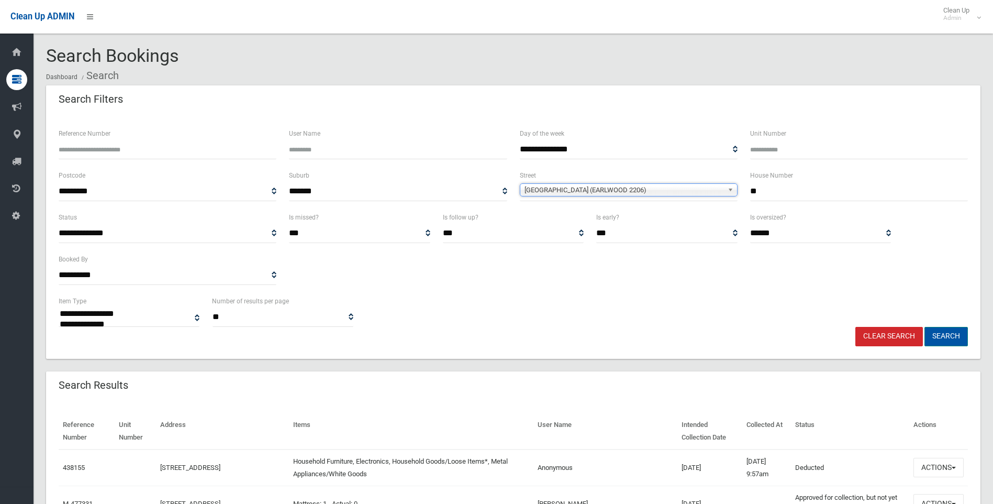
click at [936, 334] on button "Search" at bounding box center [946, 336] width 43 height 19
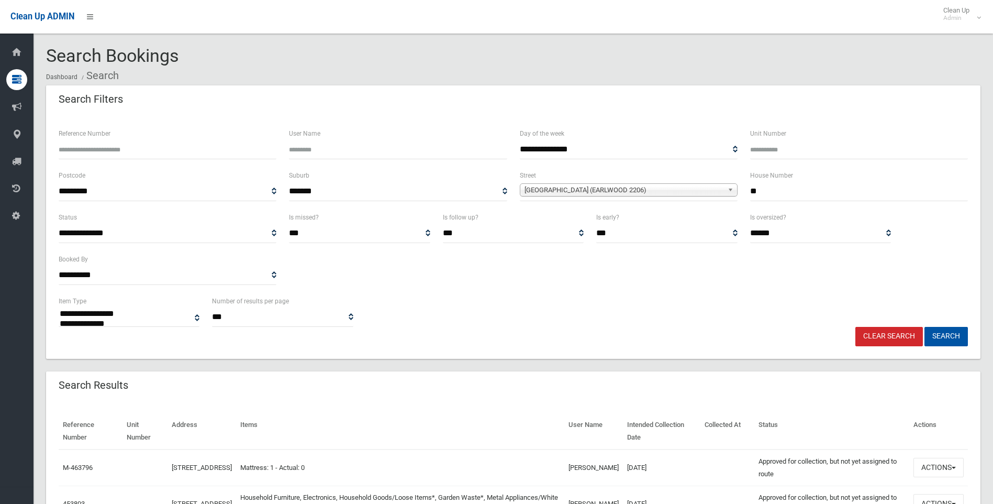
select select
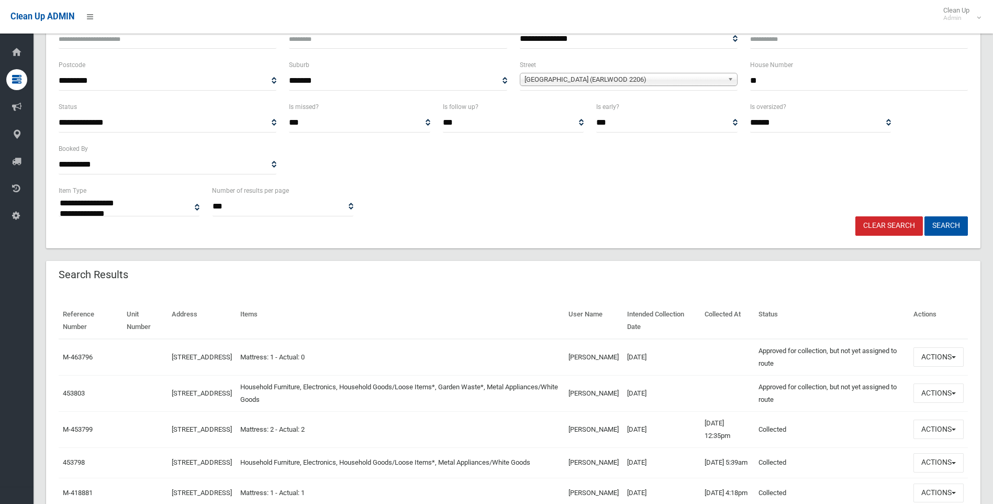
scroll to position [157, 0]
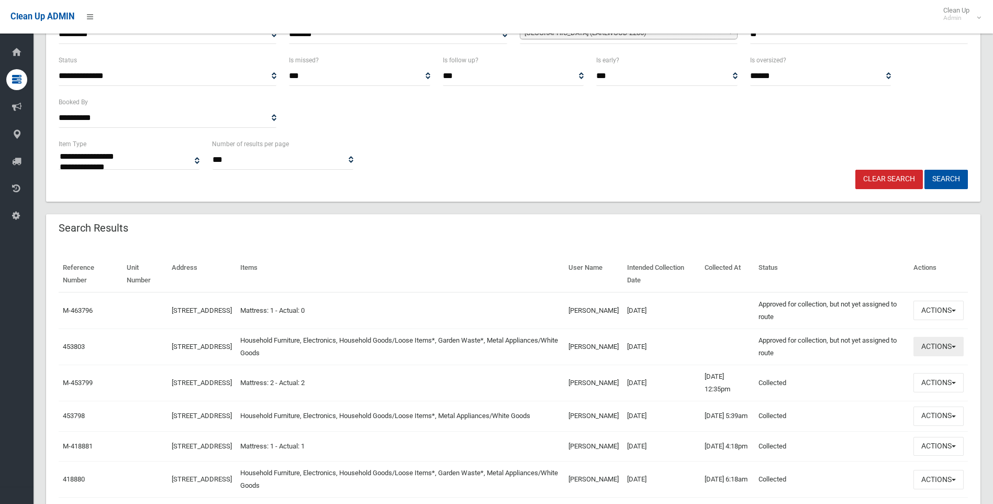
click at [931, 342] on button "Actions" at bounding box center [939, 346] width 50 height 19
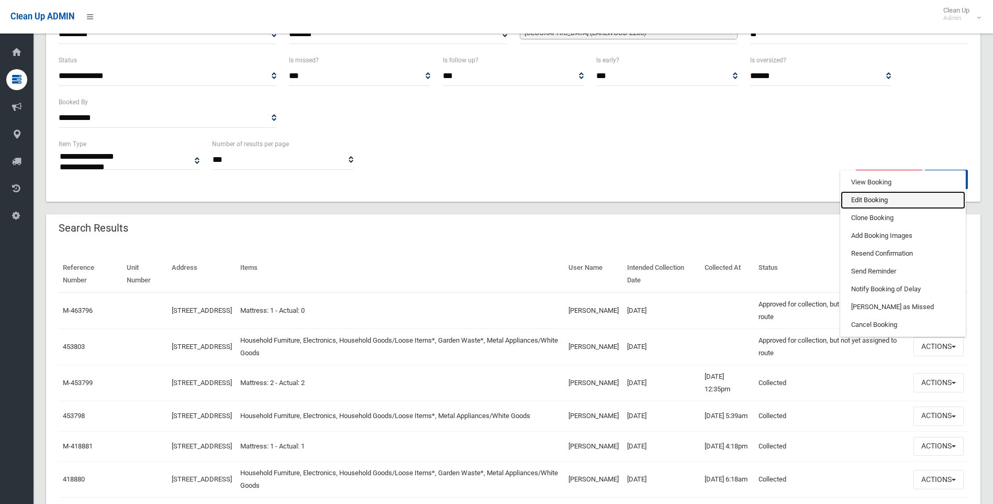
click at [888, 200] on link "Edit Booking" at bounding box center [903, 200] width 125 height 18
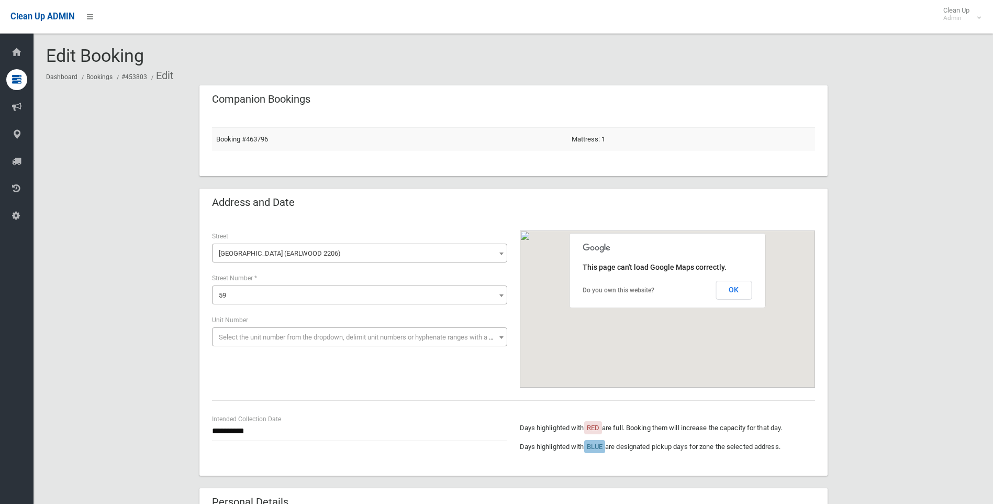
scroll to position [157, 0]
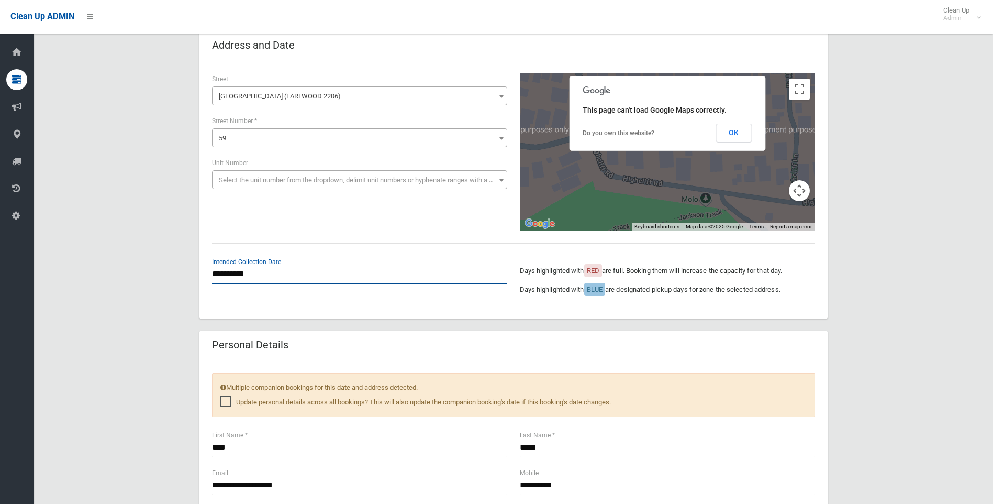
click at [260, 275] on input "**********" at bounding box center [359, 273] width 295 height 19
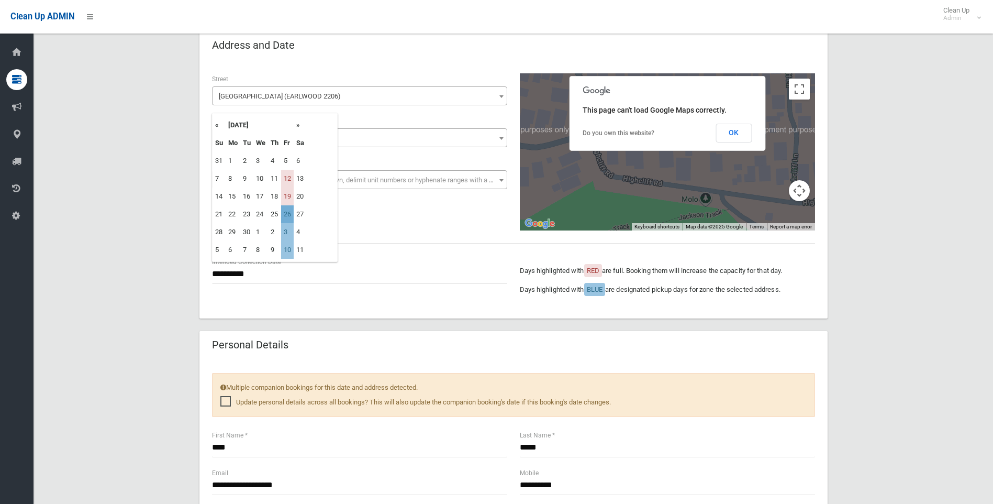
click at [287, 217] on td "26" at bounding box center [287, 214] width 13 height 18
type input "**********"
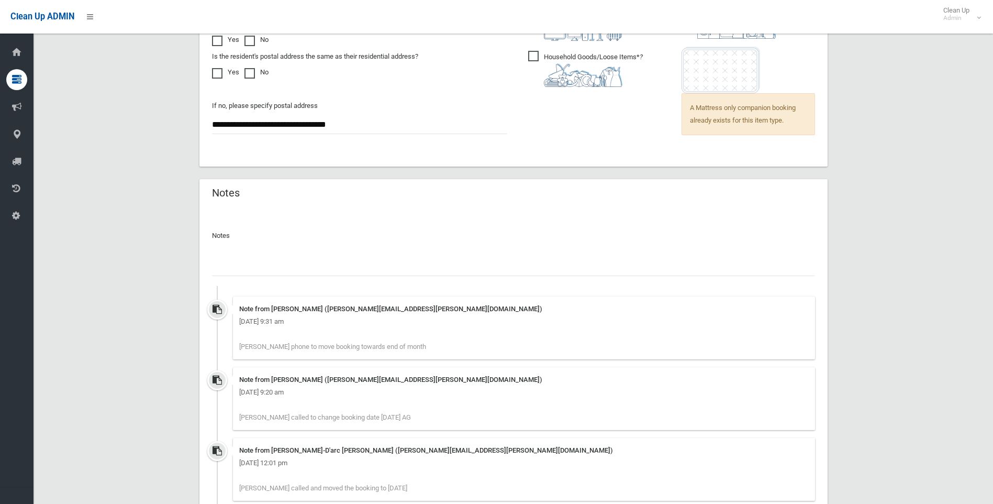
scroll to position [786, 0]
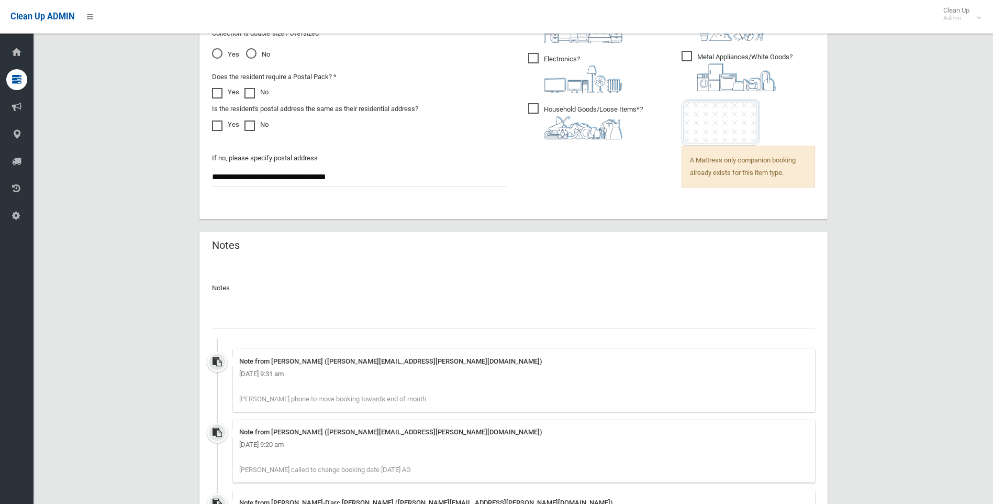
click at [242, 319] on input "text" at bounding box center [513, 318] width 603 height 19
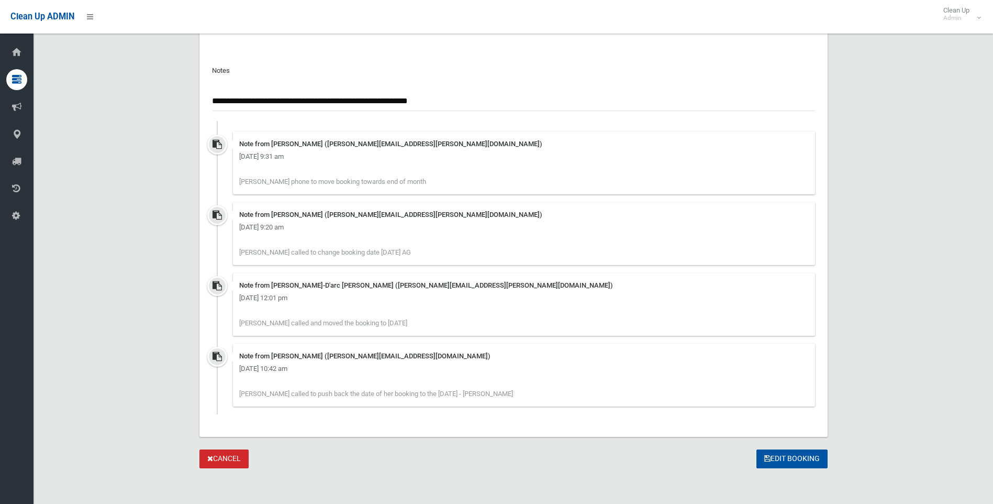
scroll to position [1005, 0]
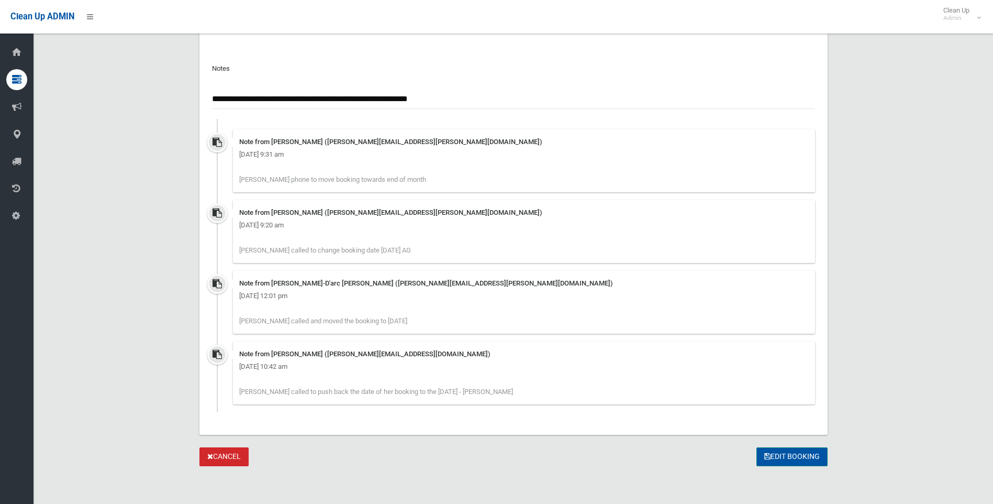
type input "**********"
click at [801, 460] on button "Edit Booking" at bounding box center [792, 456] width 71 height 19
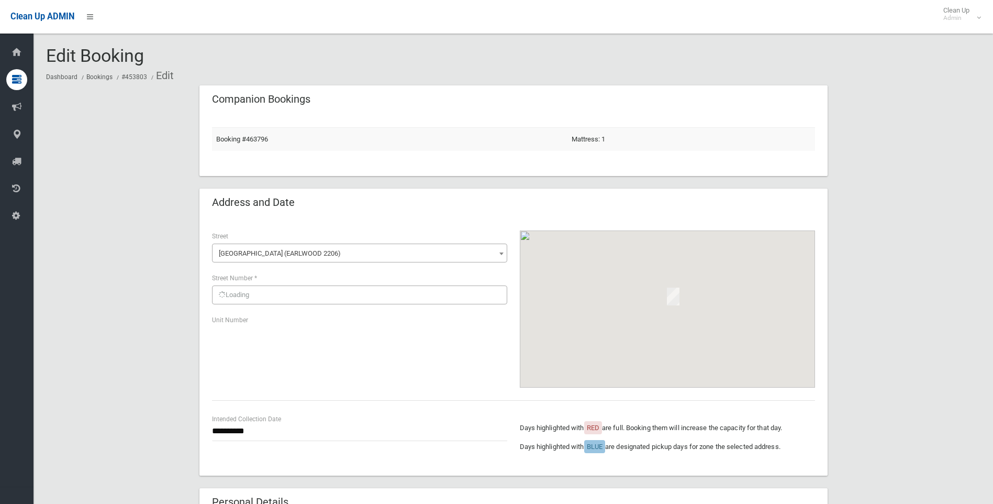
scroll to position [1005, 0]
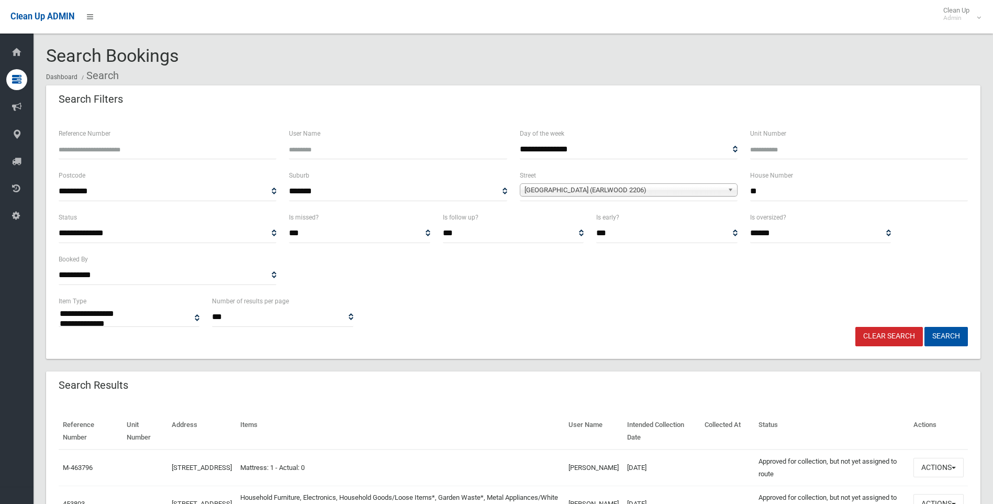
select select
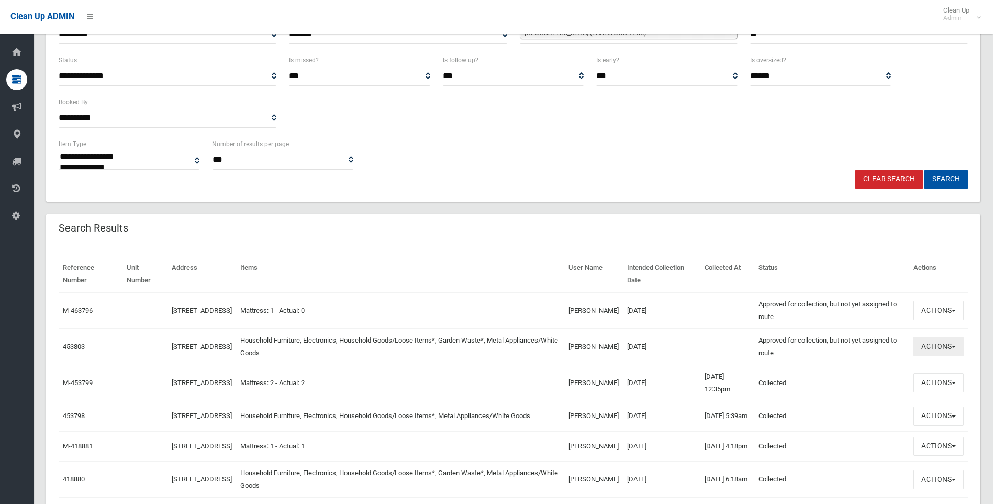
click at [921, 347] on button "Actions" at bounding box center [939, 346] width 50 height 19
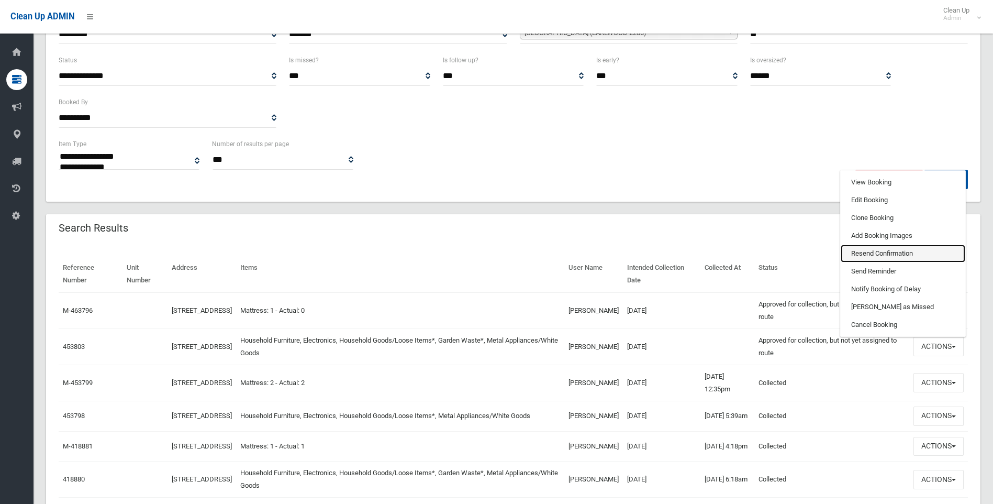
click at [891, 250] on link "Resend Confirmation" at bounding box center [903, 254] width 125 height 18
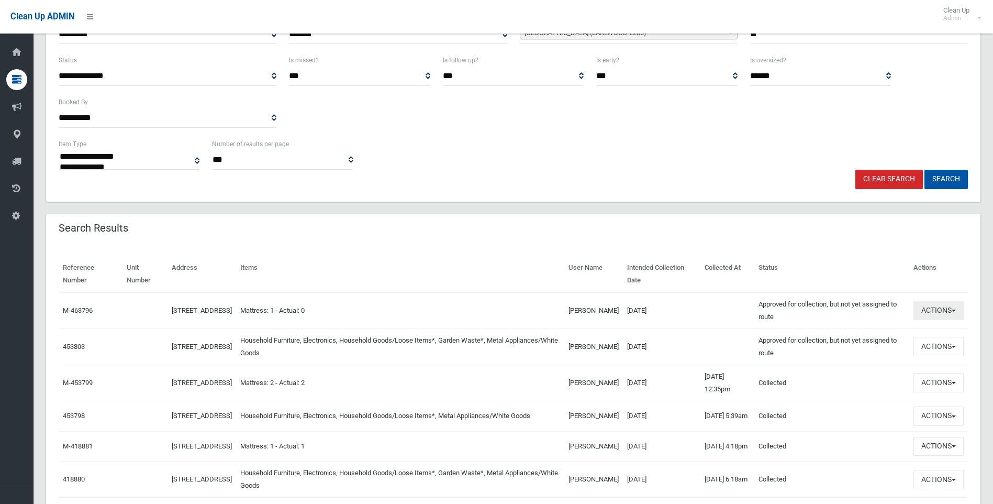
click at [941, 308] on button "Actions" at bounding box center [939, 310] width 50 height 19
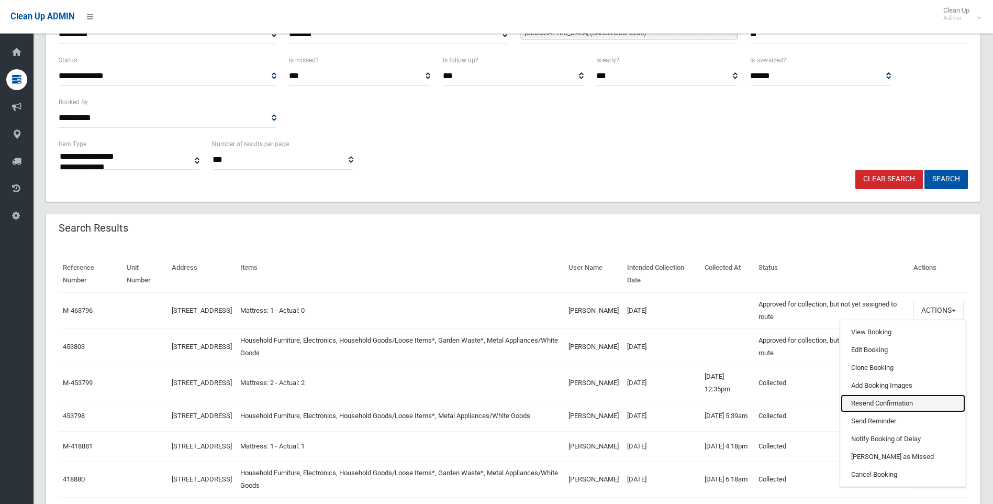
click at [870, 404] on link "Resend Confirmation" at bounding box center [903, 403] width 125 height 18
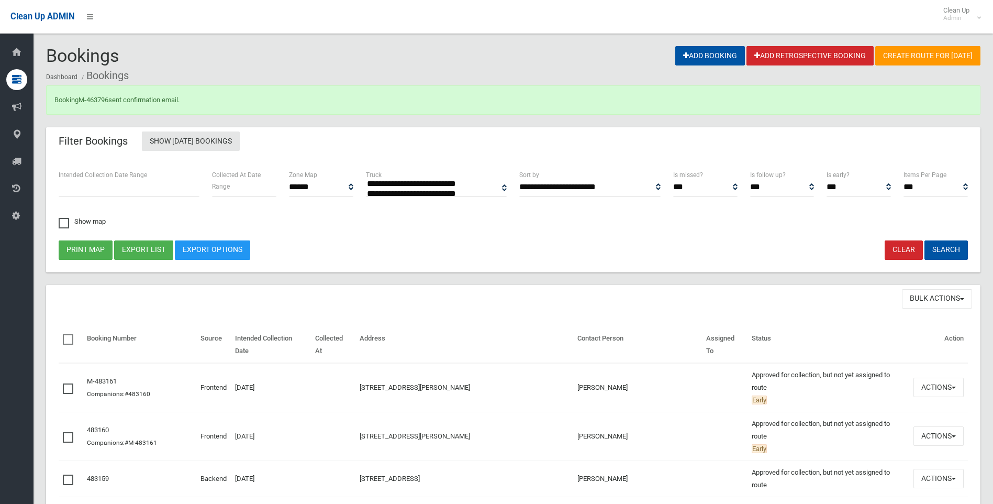
select select
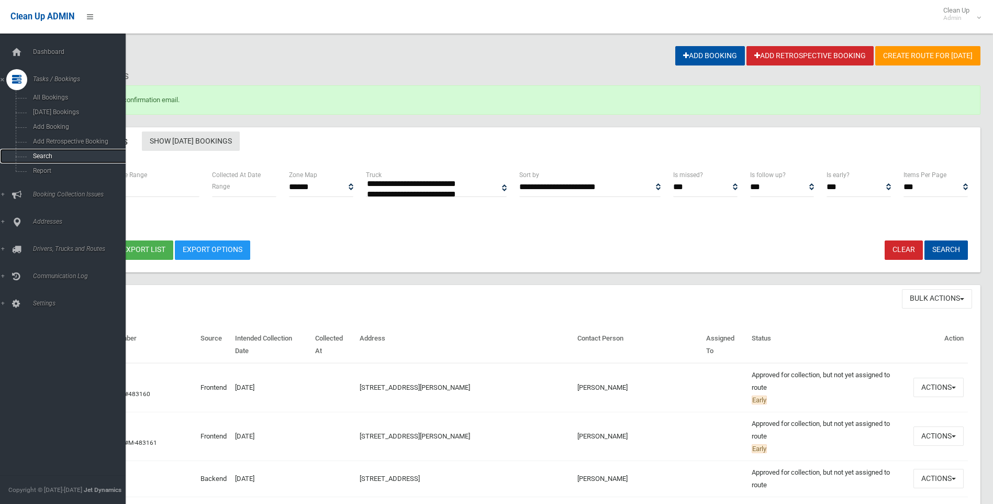
click at [35, 155] on span "Search" at bounding box center [77, 155] width 95 height 7
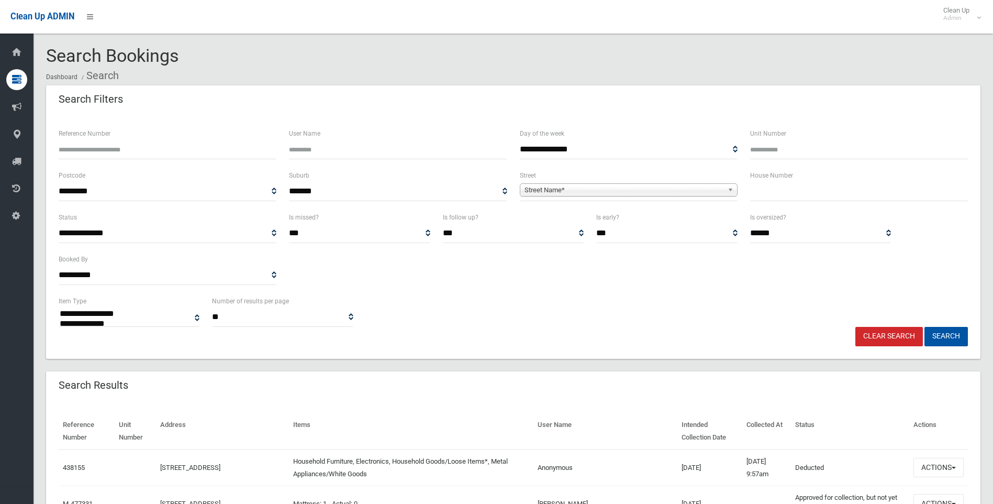
select select
